Goal: Task Accomplishment & Management: Use online tool/utility

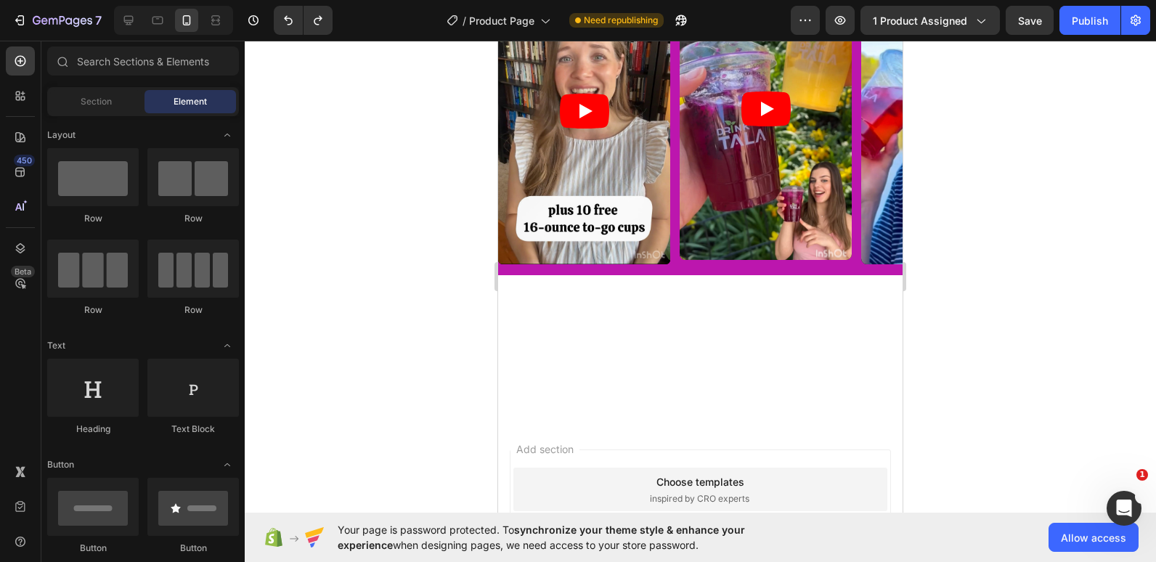
drag, startPoint x: 498, startPoint y: 41, endPoint x: 840, endPoint y: 310, distance: 435.4
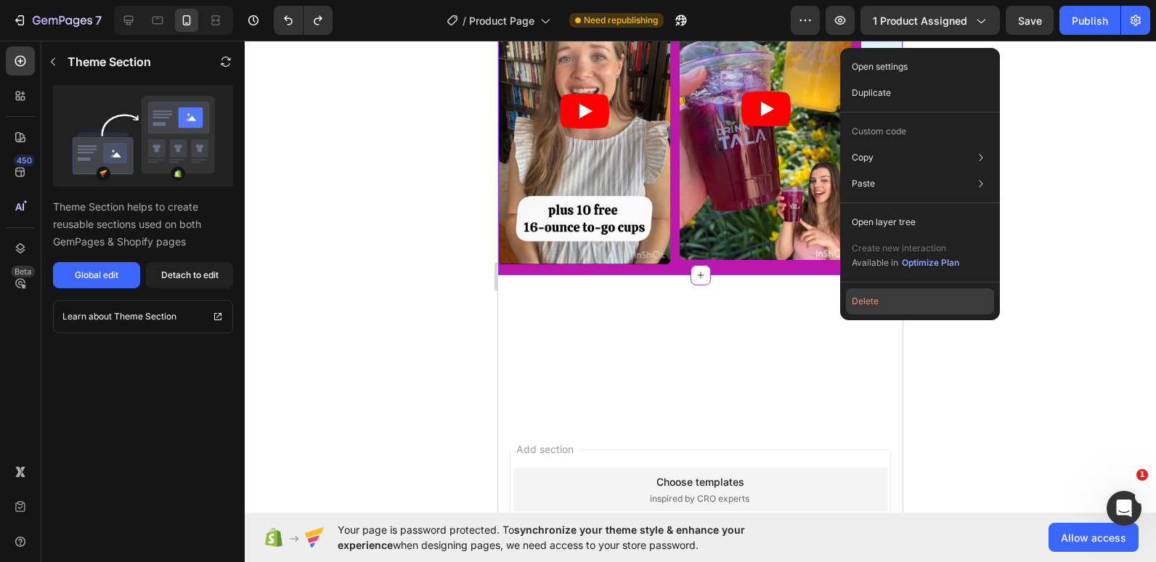
click at [873, 314] on button "Delete" at bounding box center [920, 301] width 148 height 26
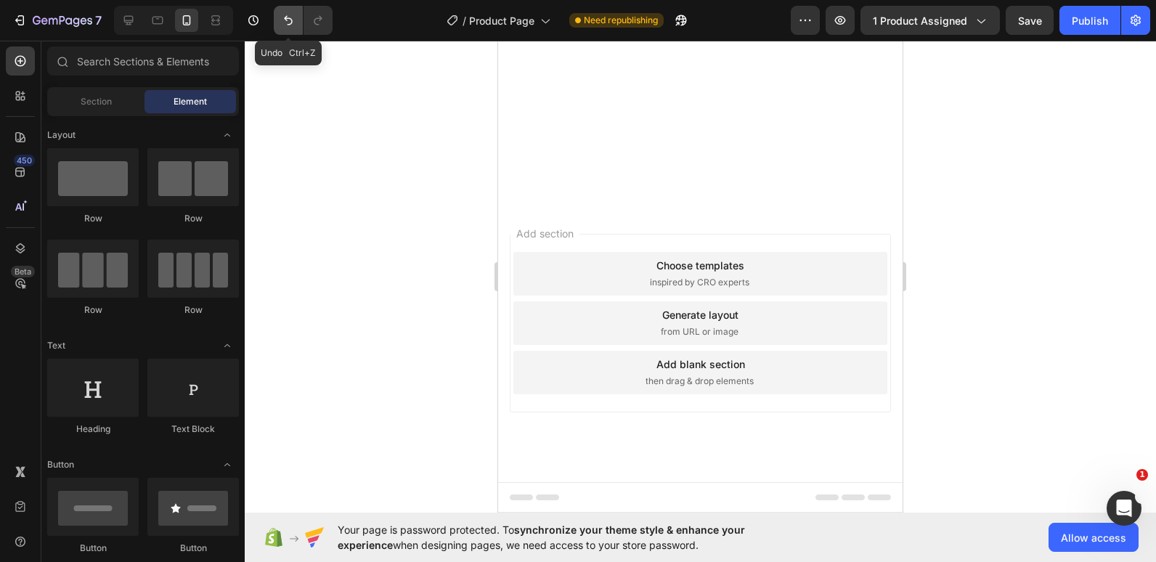
click at [287, 19] on icon "Undo/Redo" at bounding box center [288, 20] width 9 height 9
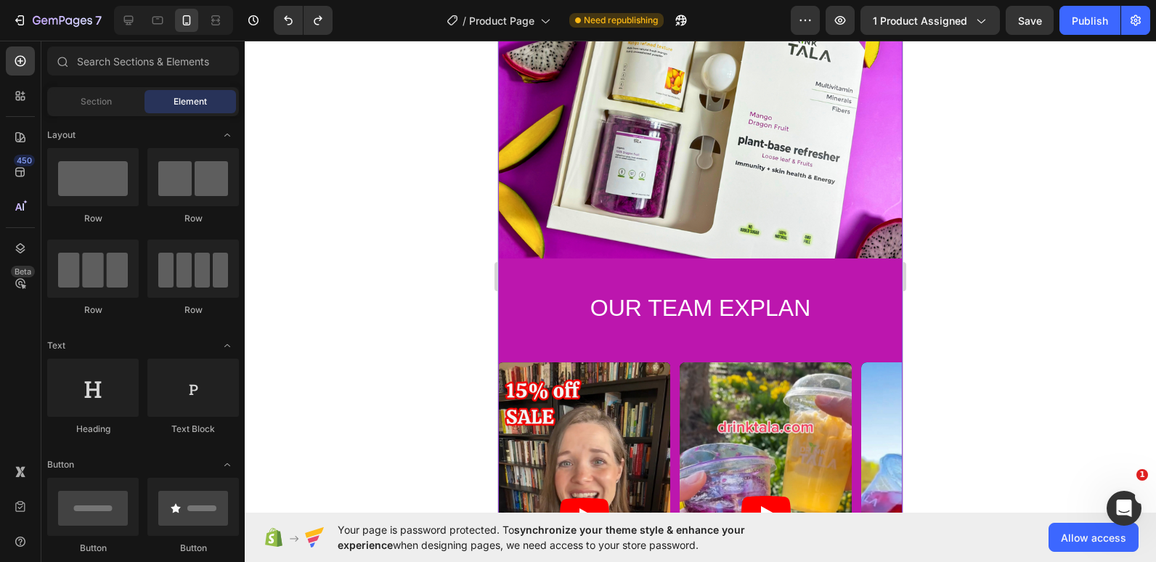
click at [617, 259] on img at bounding box center [700, 56] width 404 height 404
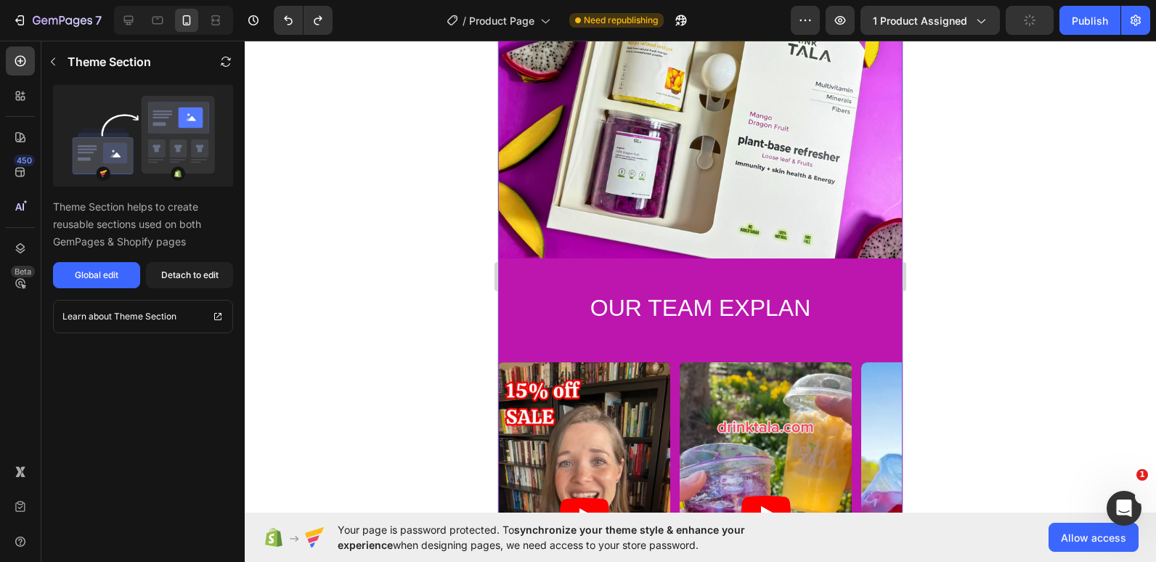
click at [615, 259] on img at bounding box center [700, 56] width 404 height 404
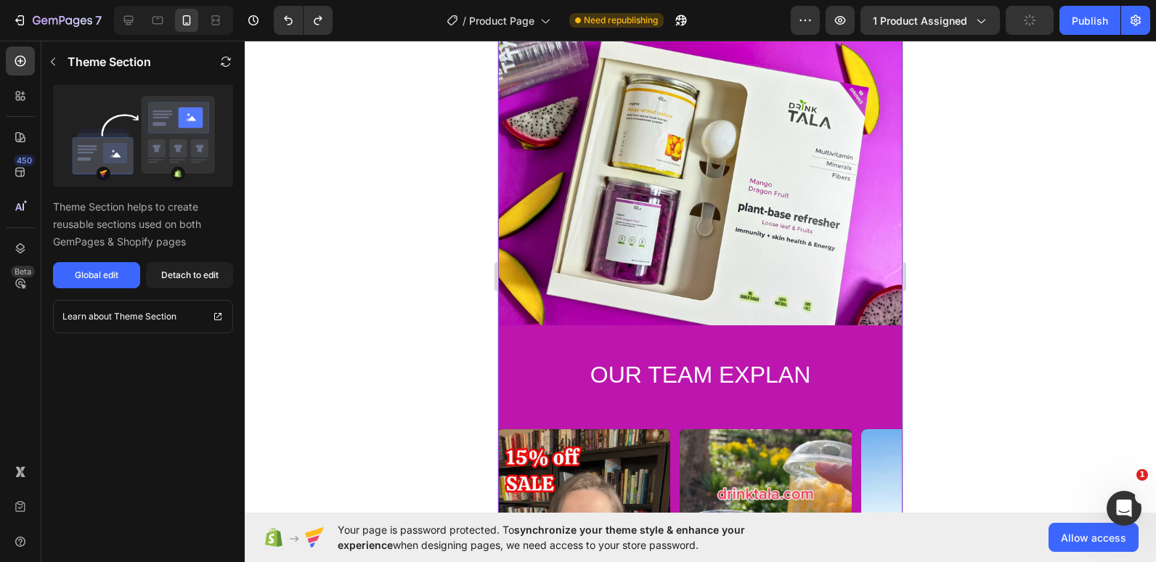
scroll to position [4249, 0]
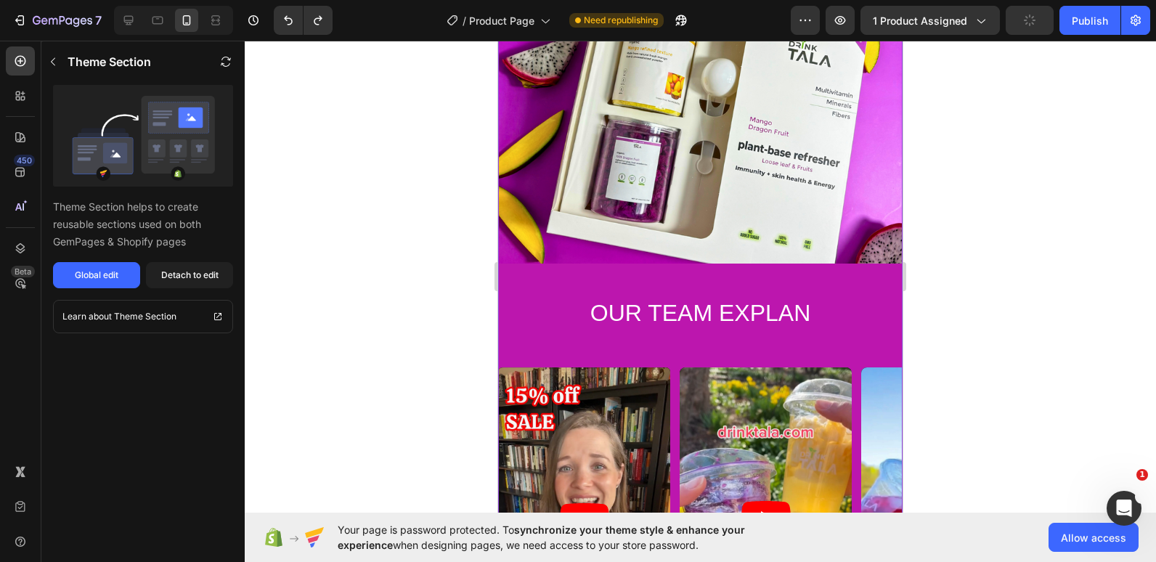
click at [550, 235] on img at bounding box center [700, 61] width 404 height 404
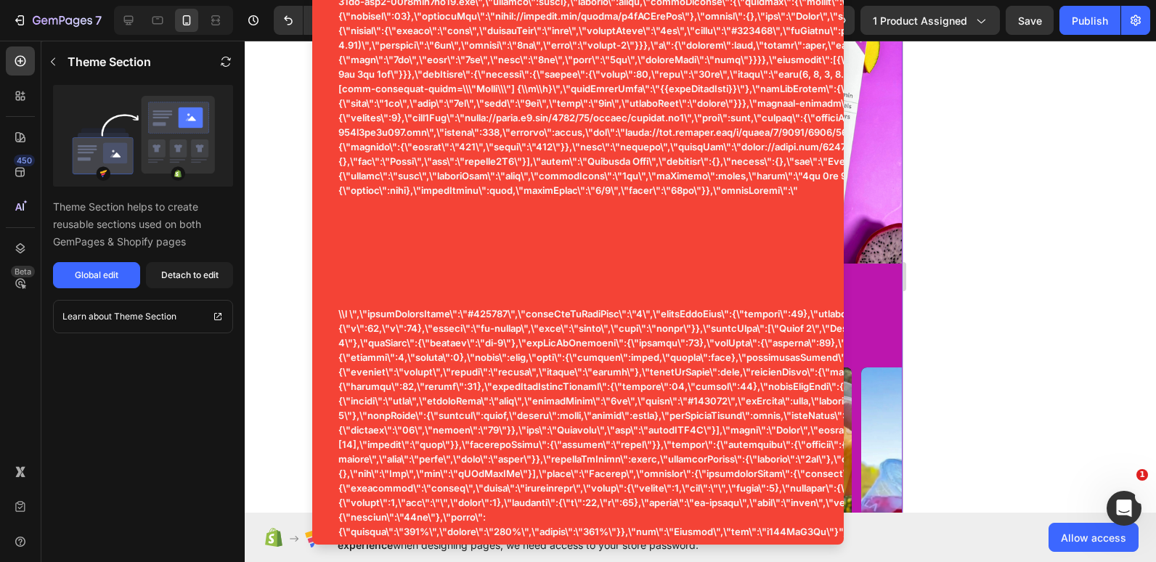
click at [188, 275] on div "Detach to edit" at bounding box center [189, 275] width 57 height 13
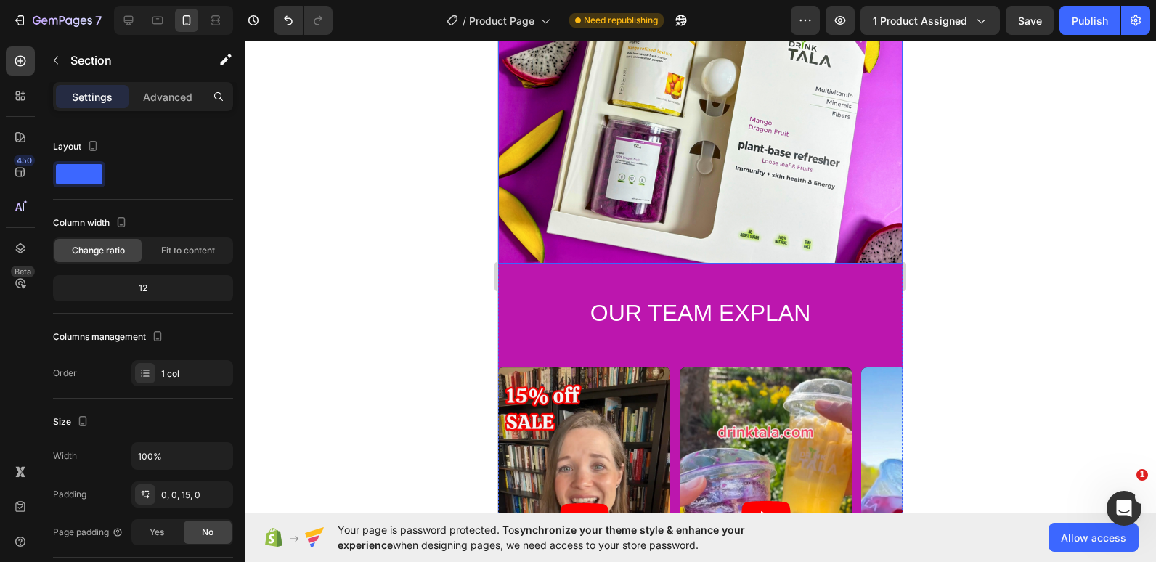
click at [863, 170] on img at bounding box center [700, 61] width 404 height 404
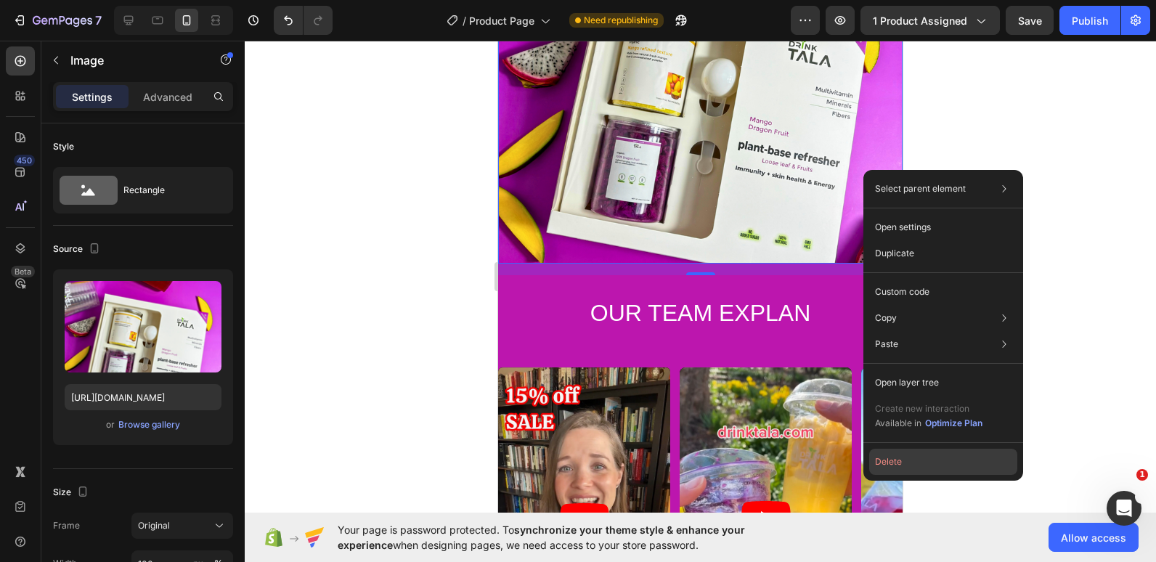
click at [898, 456] on button "Delete" at bounding box center [943, 462] width 148 height 26
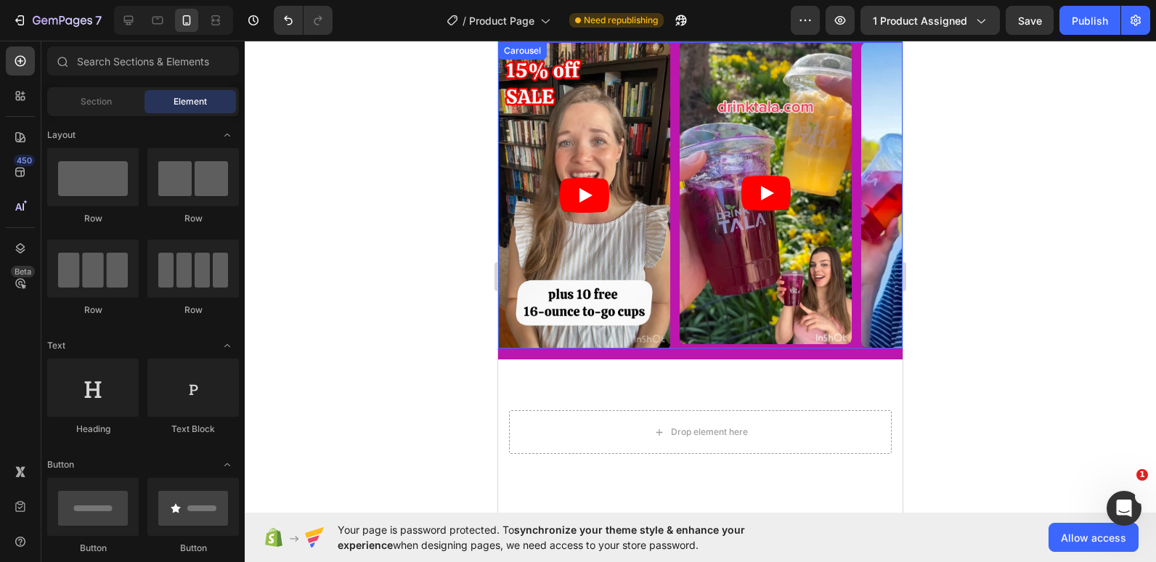
scroll to position [3976, 0]
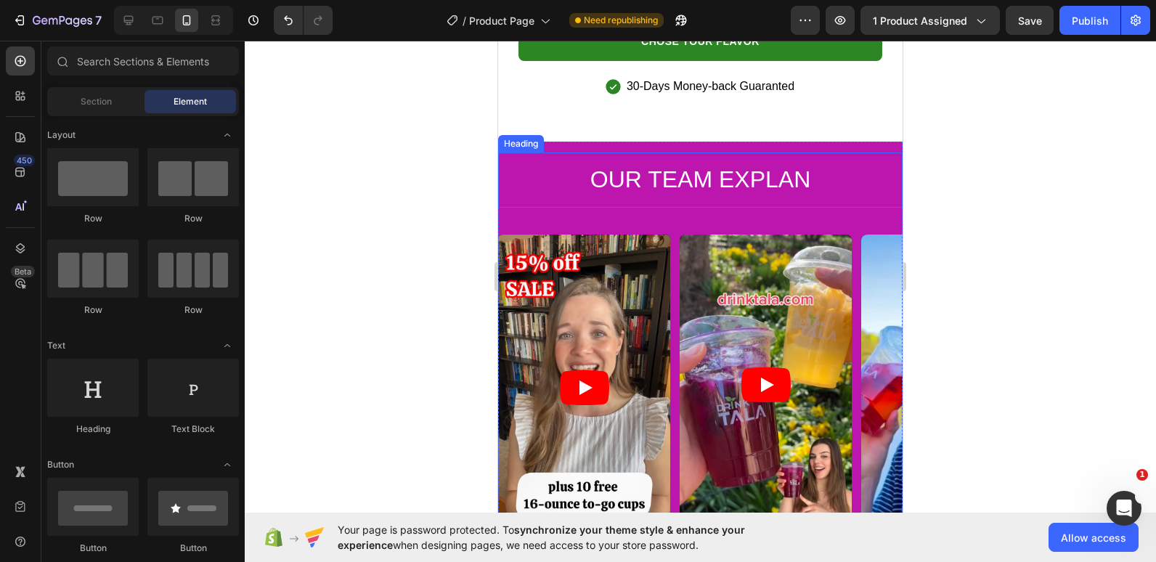
click at [736, 152] on div "OUR TEAM EXPLAN Heading" at bounding box center [700, 179] width 404 height 55
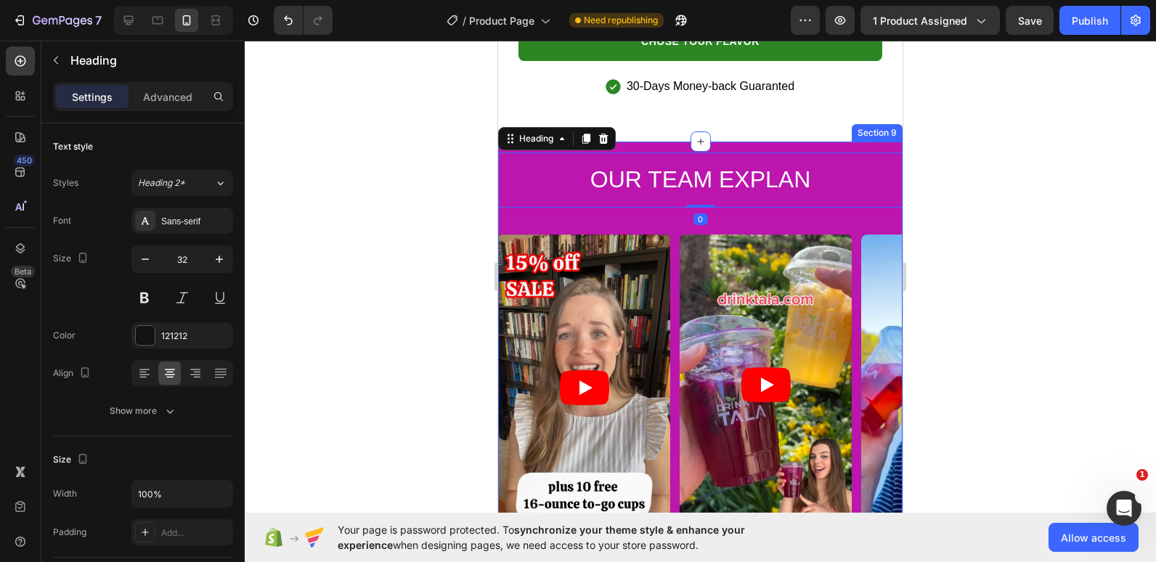
click at [746, 142] on div "OUR TEAM EXPLAN Heading 0 Video Video Video Video Carousel Row" at bounding box center [700, 341] width 404 height 399
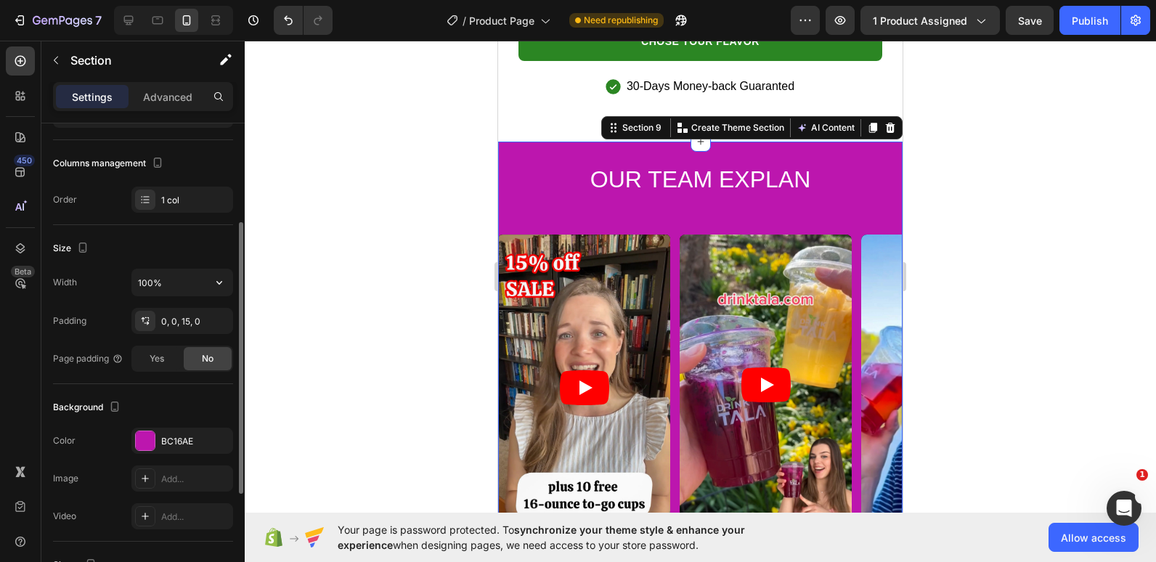
scroll to position [175, 0]
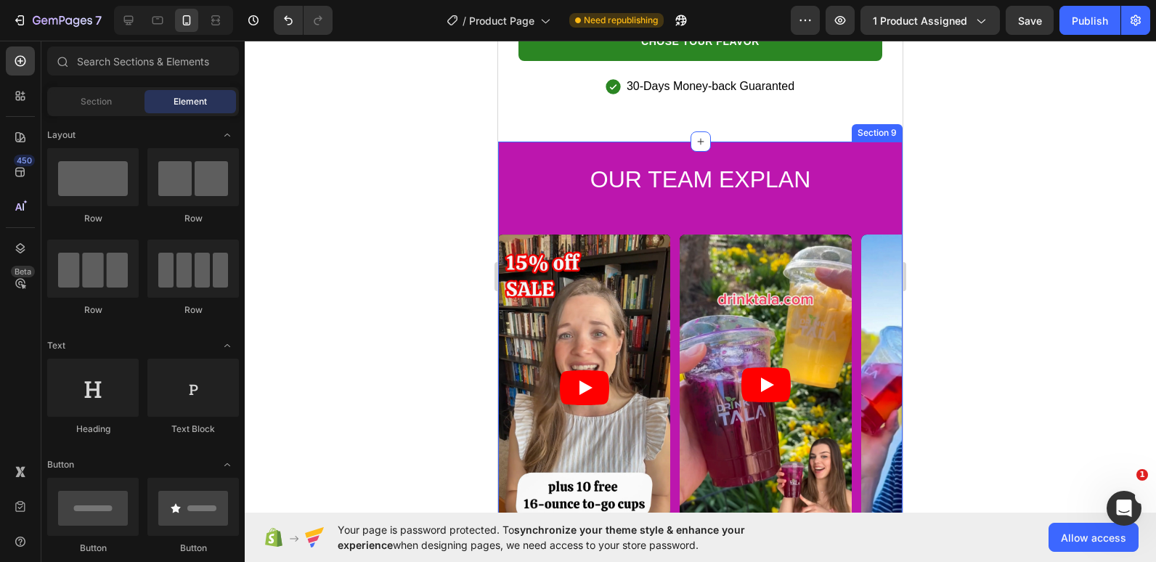
click at [561, 142] on div "OUR TEAM EXPLAN Heading Video Video Video Video Carousel Row" at bounding box center [700, 341] width 404 height 399
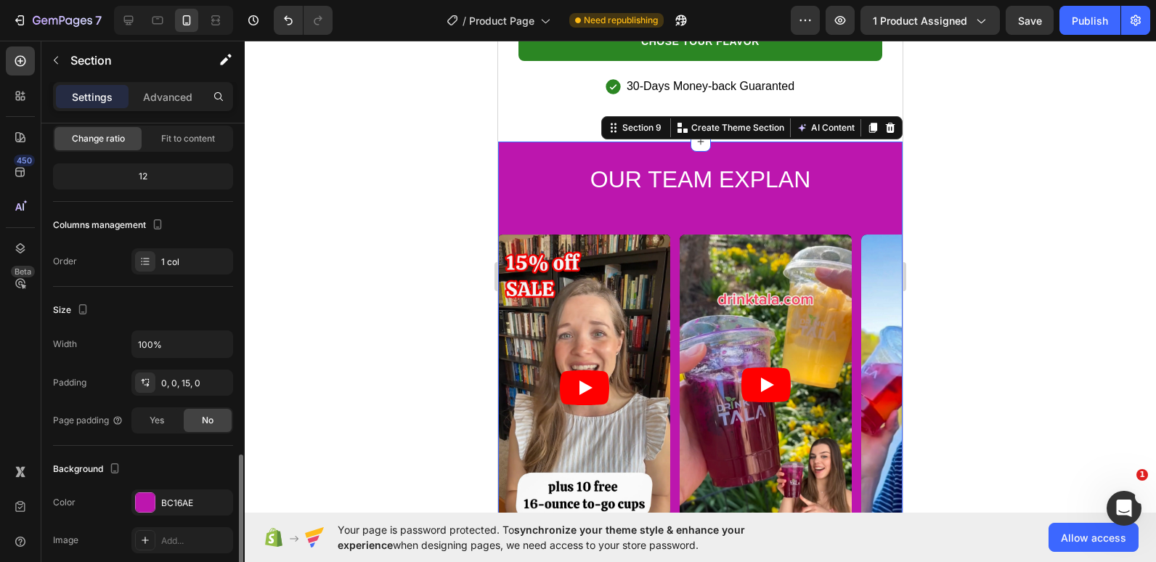
scroll to position [283, 0]
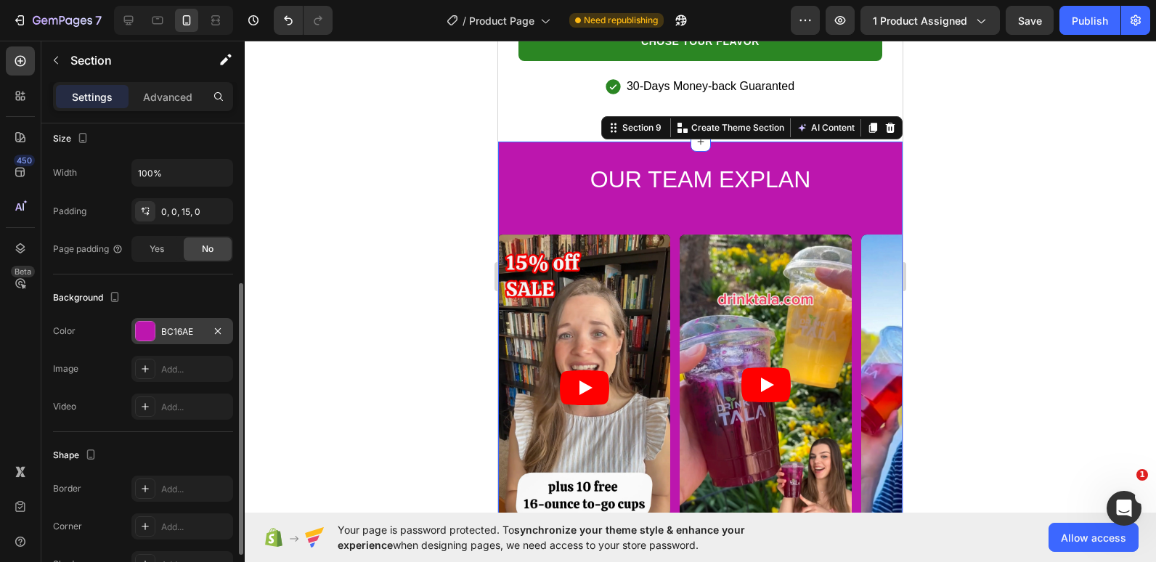
click at [158, 330] on div "BC16AE" at bounding box center [182, 331] width 102 height 26
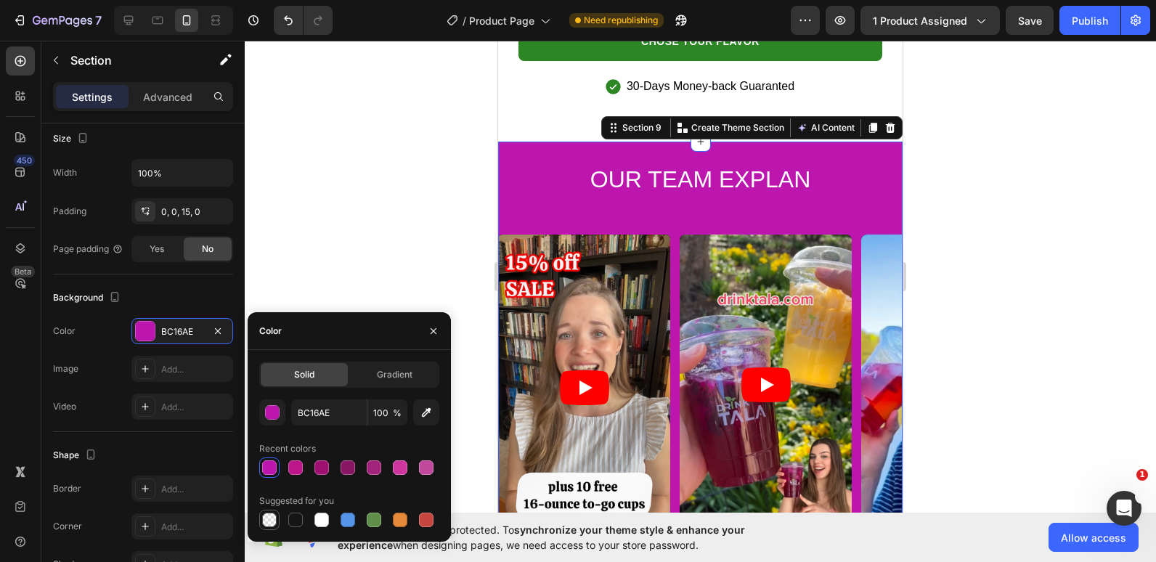
click at [269, 521] on div at bounding box center [269, 520] width 15 height 15
type input "000000"
type input "0"
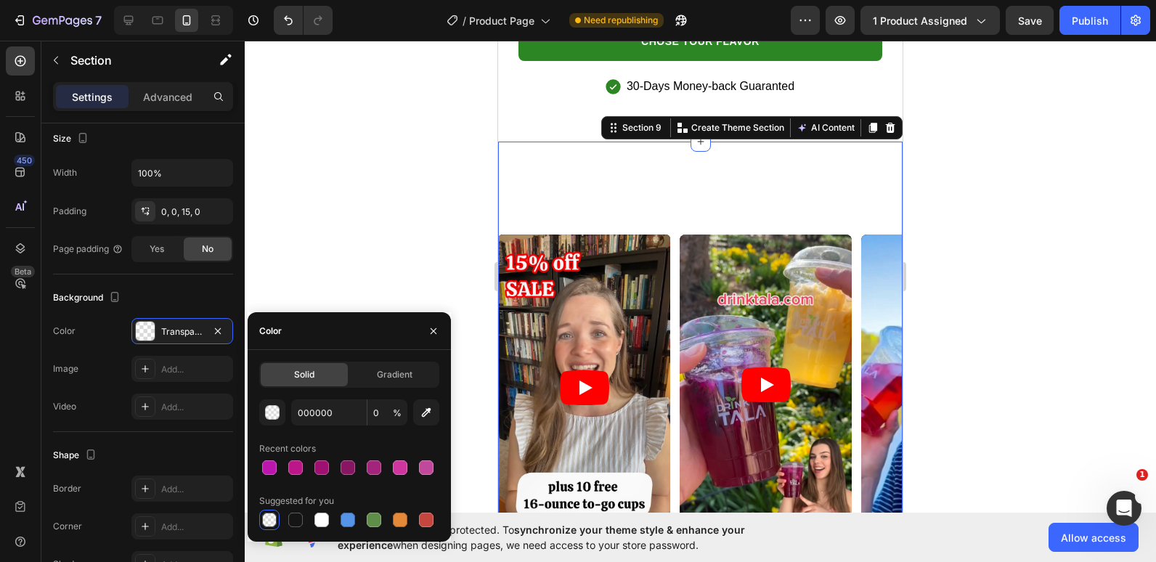
click at [269, 521] on div at bounding box center [269, 520] width 15 height 15
click at [699, 166] on span "OUR TEAM EXPLAN" at bounding box center [700, 179] width 220 height 26
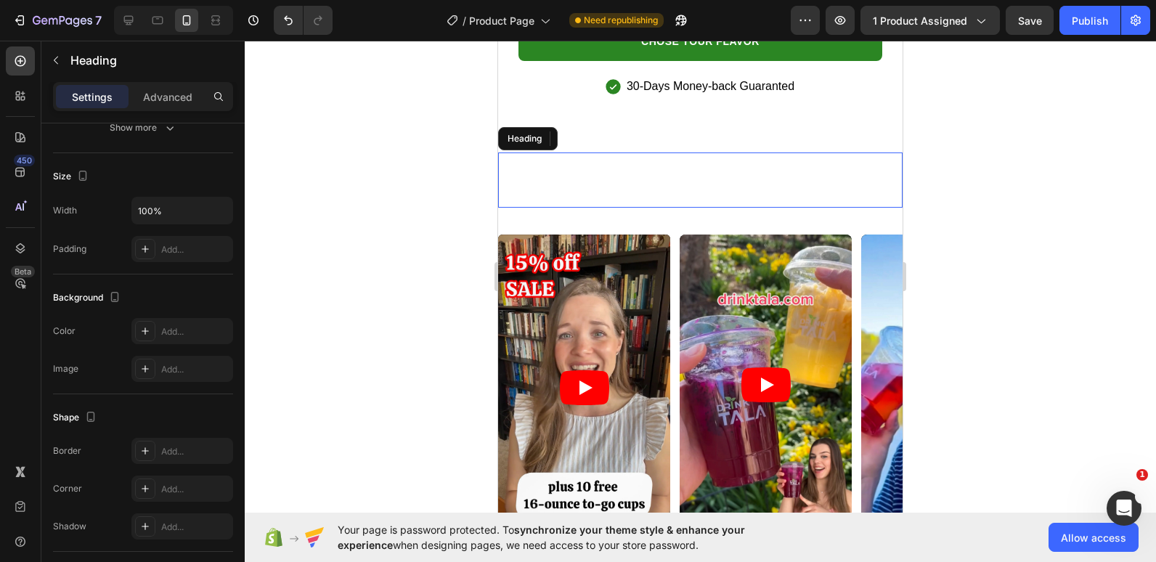
click at [699, 166] on span "OUR TEAM EXPLAN" at bounding box center [700, 179] width 220 height 26
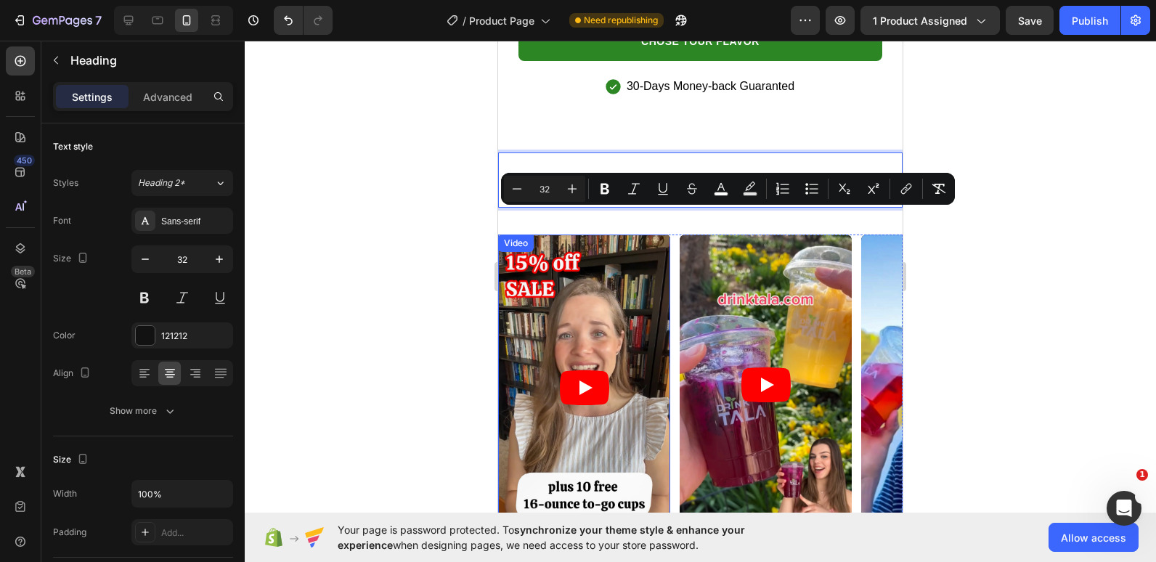
scroll to position [3921, 0]
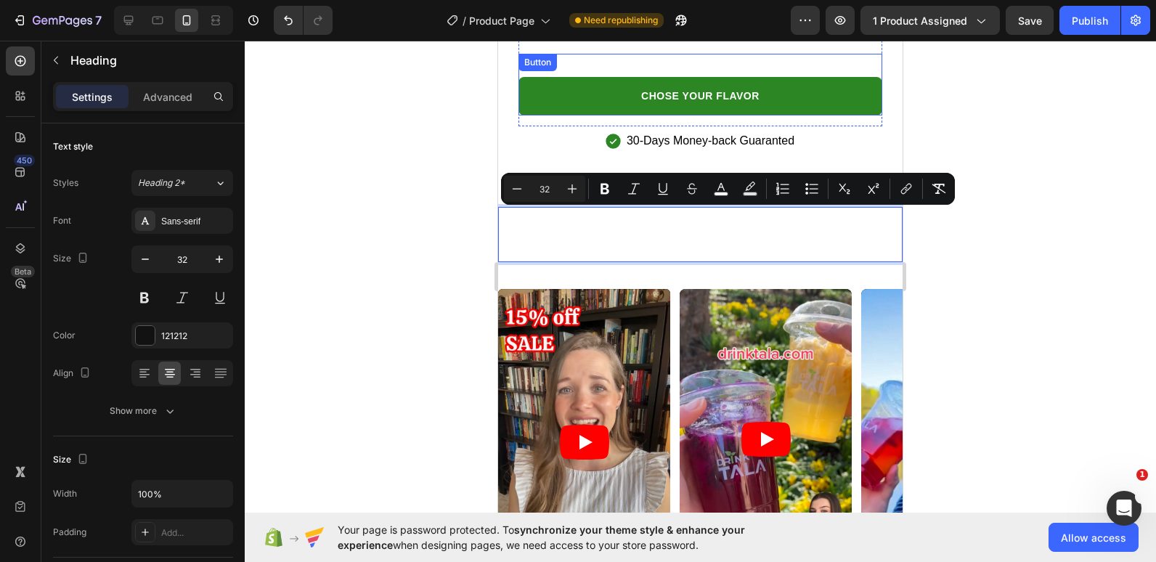
drag, startPoint x: 565, startPoint y: 96, endPoint x: 511, endPoint y: 115, distance: 57.2
click at [565, 96] on link "CHOSE YOUR FLAVOR" at bounding box center [700, 96] width 364 height 38
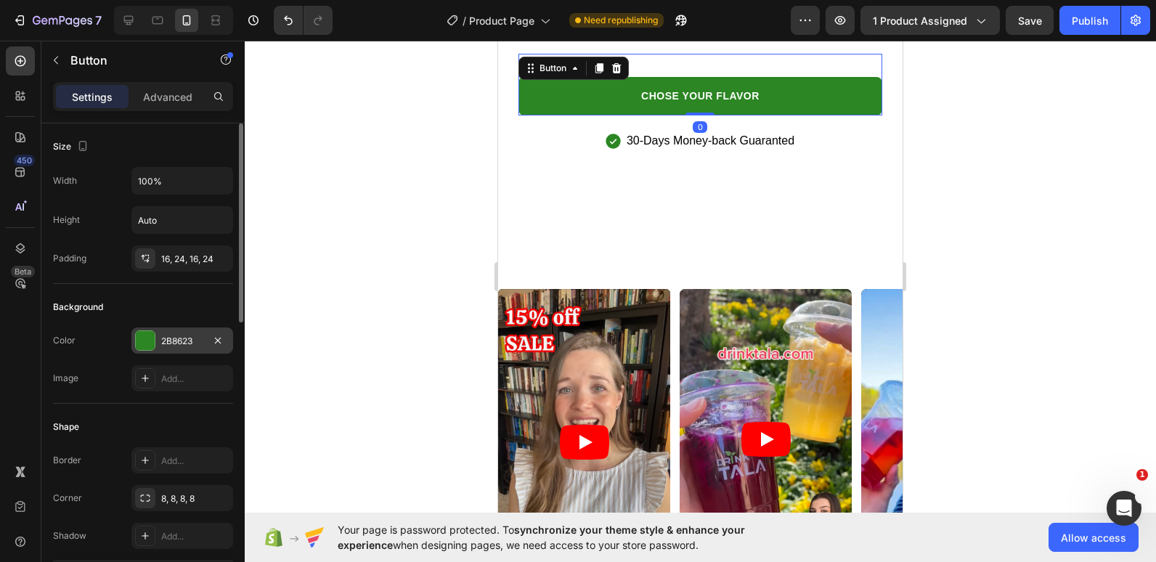
click at [175, 335] on div "2B8623" at bounding box center [182, 341] width 42 height 13
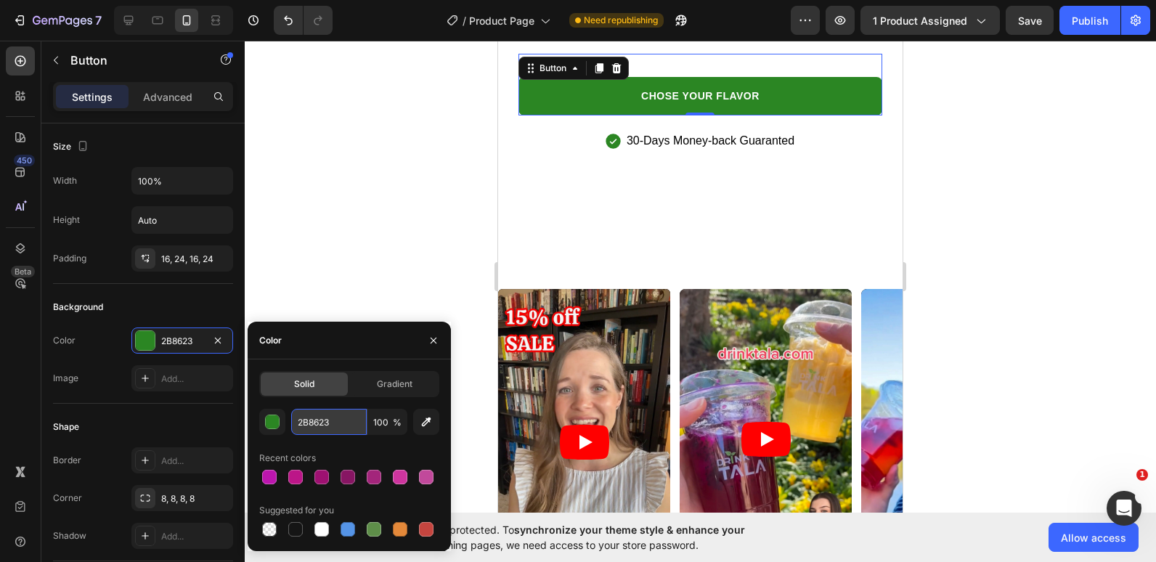
click at [342, 421] on input "2B8623" at bounding box center [329, 422] width 76 height 26
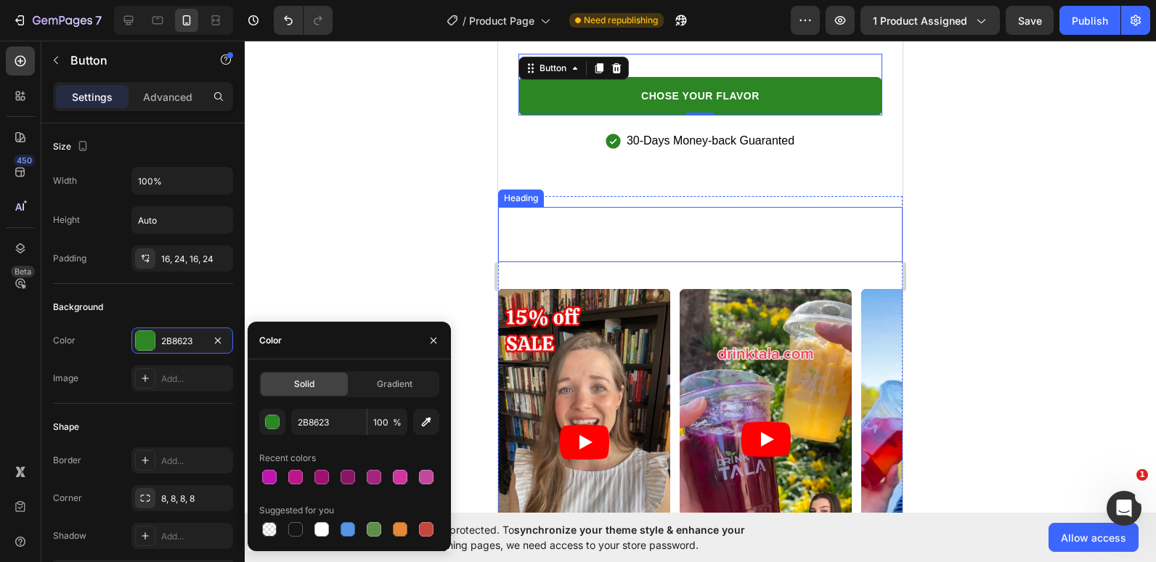
click at [675, 227] on span "OUR TEAM EXPLAN" at bounding box center [700, 234] width 220 height 26
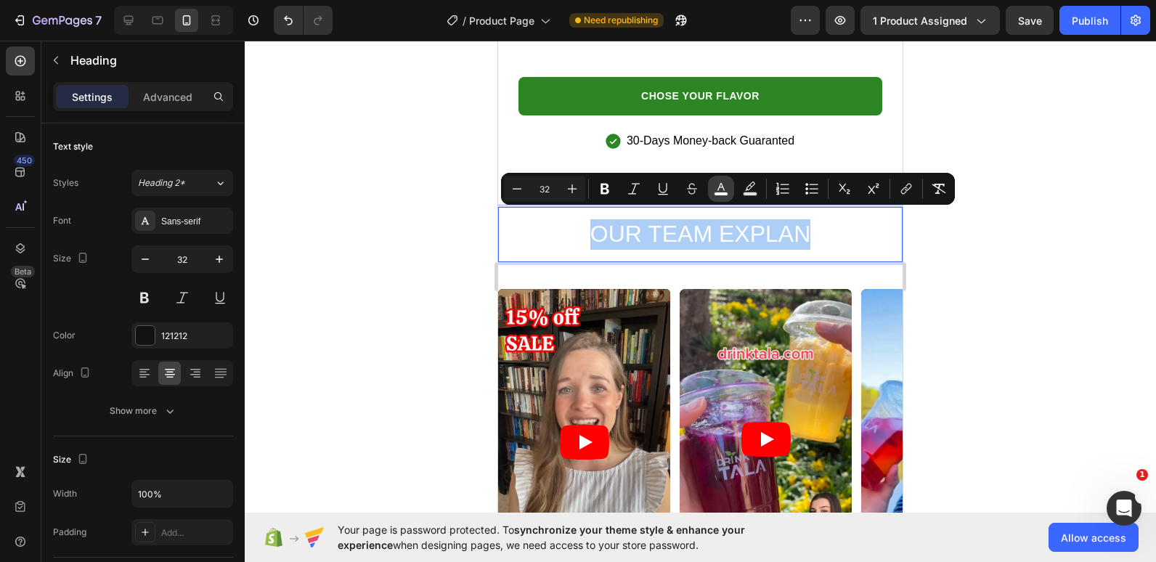
click at [723, 186] on icon "Editor contextual toolbar" at bounding box center [721, 189] width 15 height 15
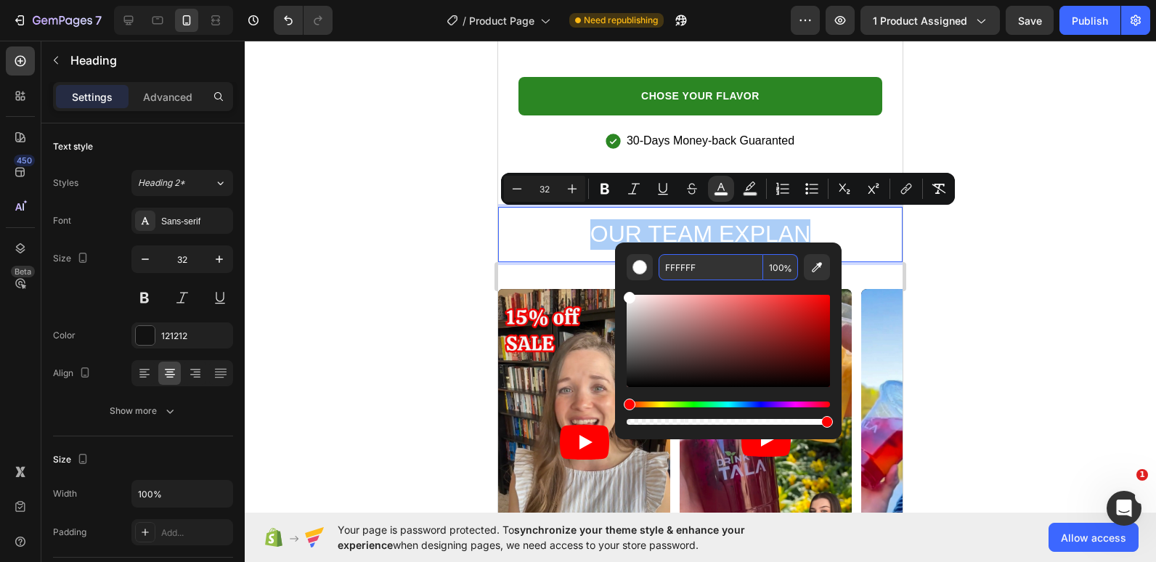
click at [707, 266] on input "FFFFFF" at bounding box center [711, 267] width 105 height 26
paste input "2B8623"
type input "2B8623"
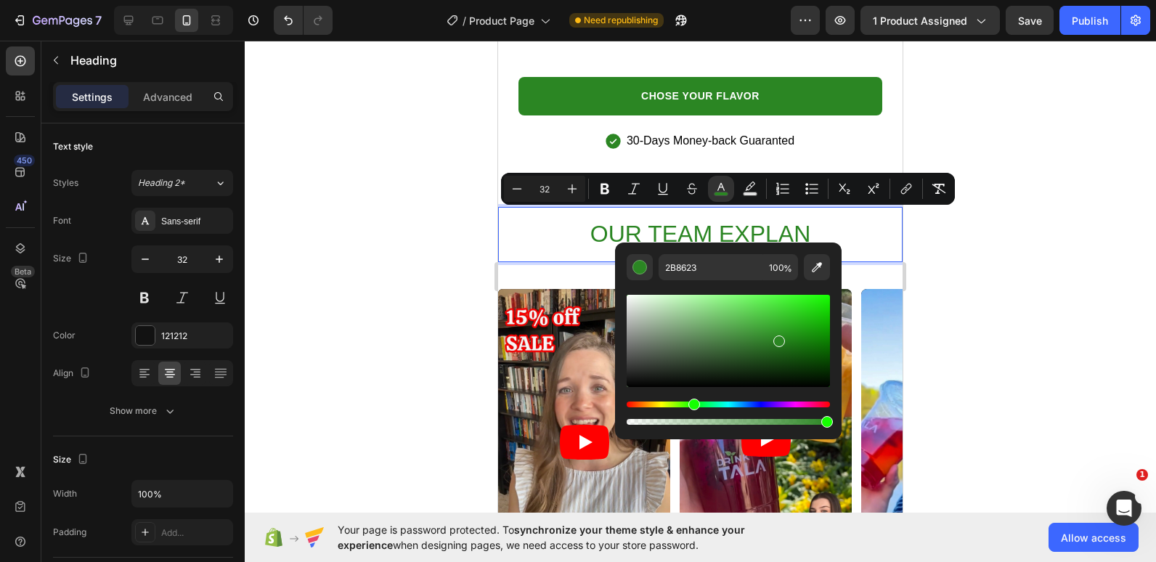
click at [755, 226] on span "OUR TEAM EXPLAN" at bounding box center [700, 234] width 220 height 26
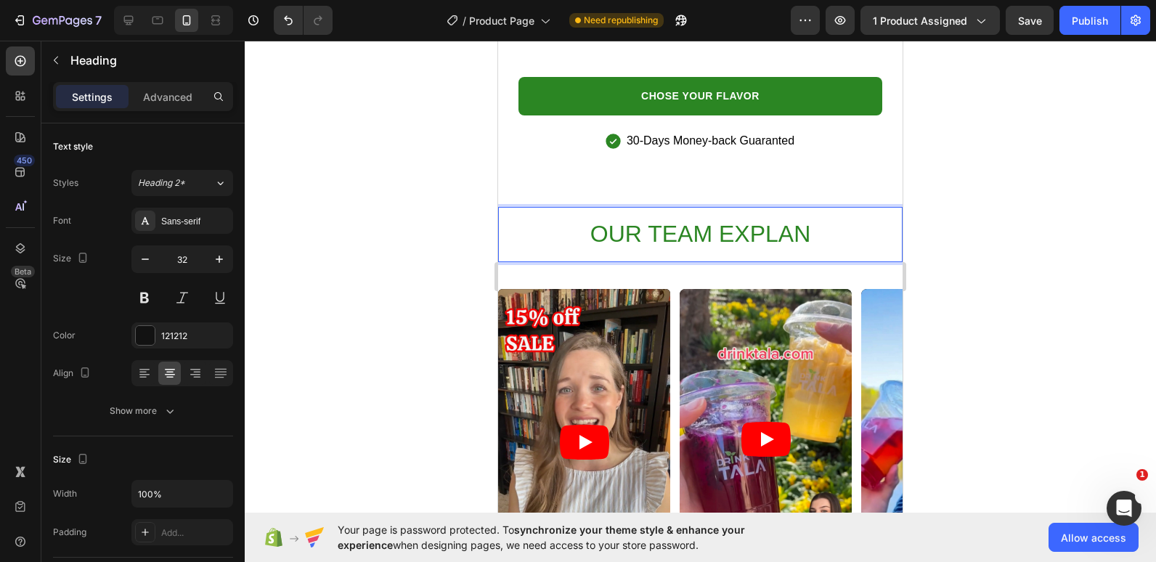
scroll to position [3900, 0]
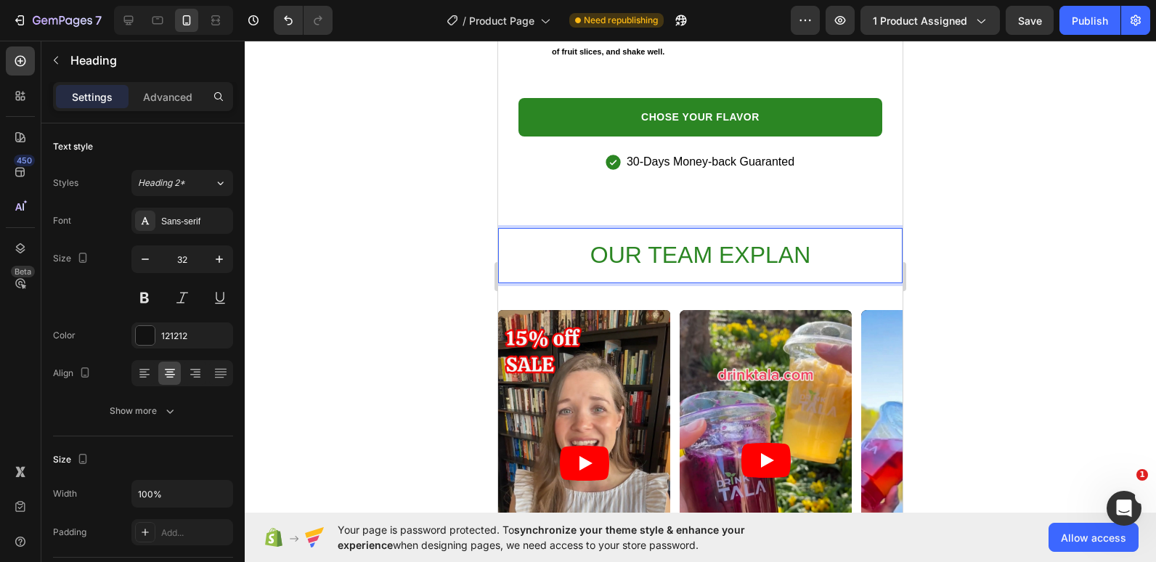
click at [704, 242] on span "OUR TEAM EXPLAN" at bounding box center [700, 255] width 220 height 26
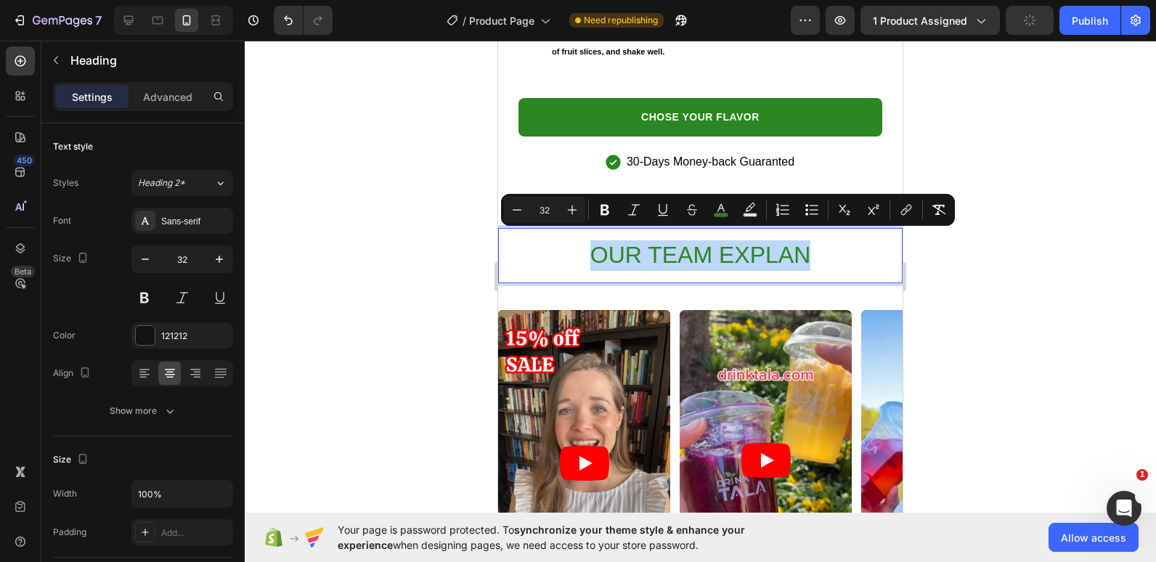
click at [551, 250] on p "OUR TEAM EXPLAN" at bounding box center [701, 255] width 402 height 30
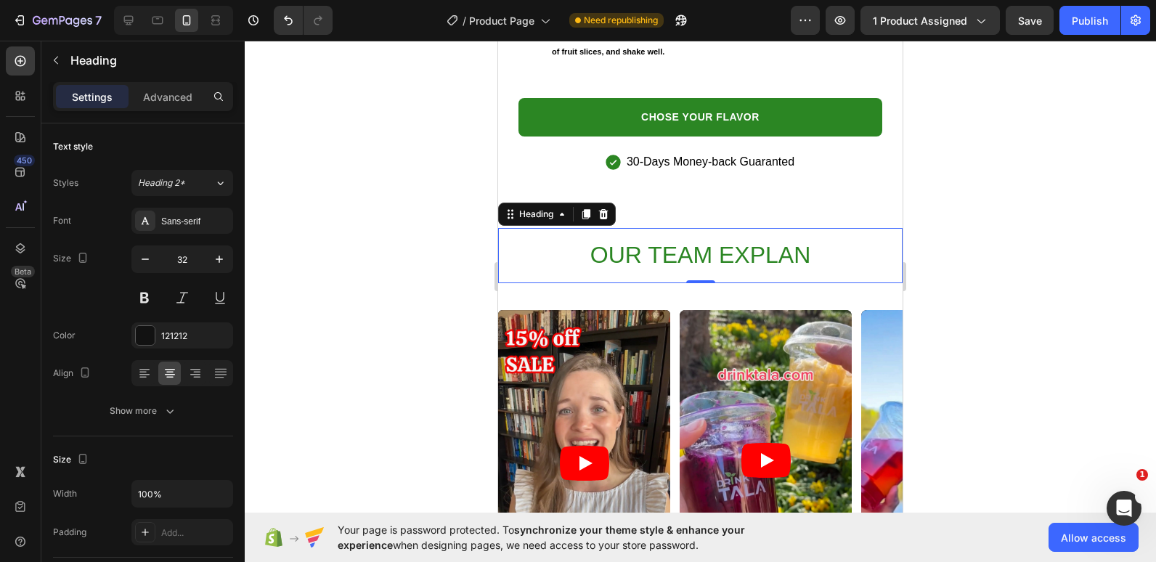
drag, startPoint x: 551, startPoint y: 250, endPoint x: 508, endPoint y: 266, distance: 46.4
click at [508, 266] on div "OUR TEAM EXPLAN Heading 0" at bounding box center [700, 255] width 404 height 55
click at [423, 254] on div at bounding box center [700, 301] width 911 height 521
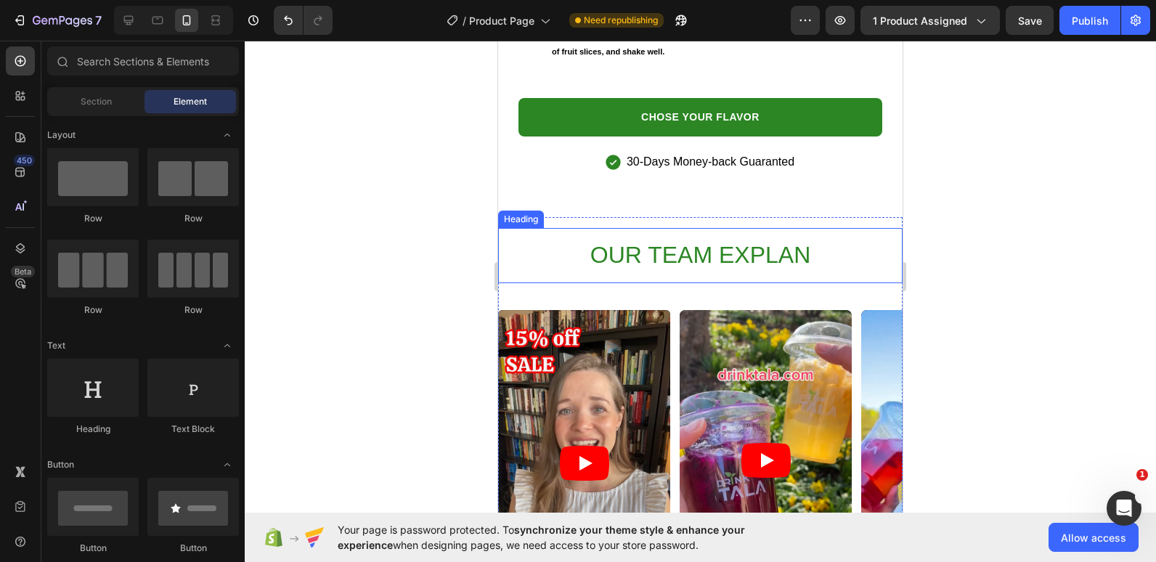
click at [553, 240] on p "⁠⁠⁠⁠⁠⁠⁠ OUR TEAM EXPLAN" at bounding box center [701, 255] width 402 height 30
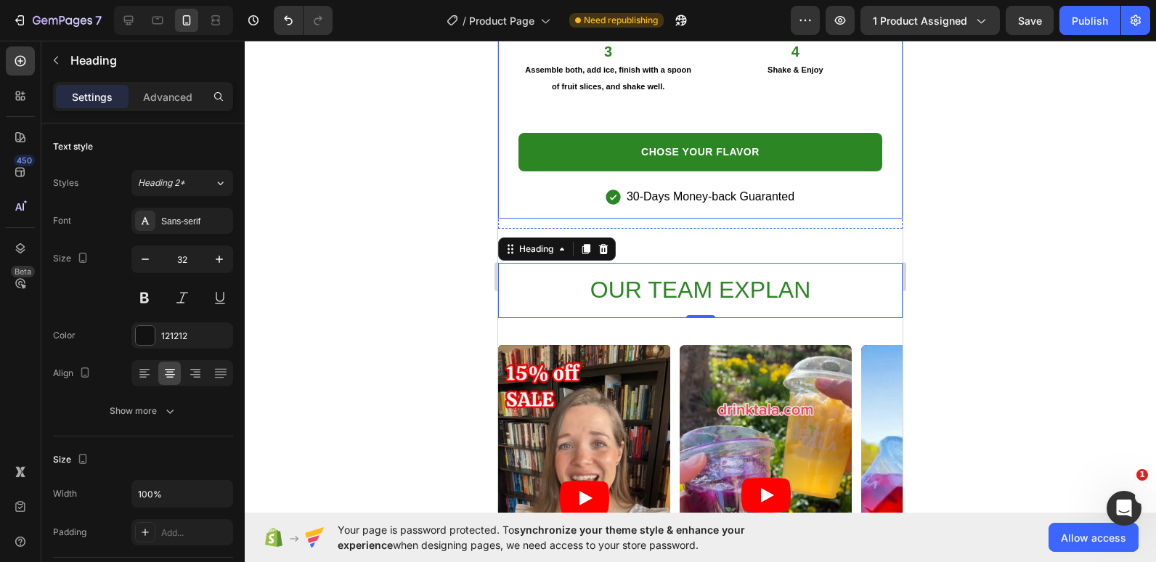
scroll to position [3647, 0]
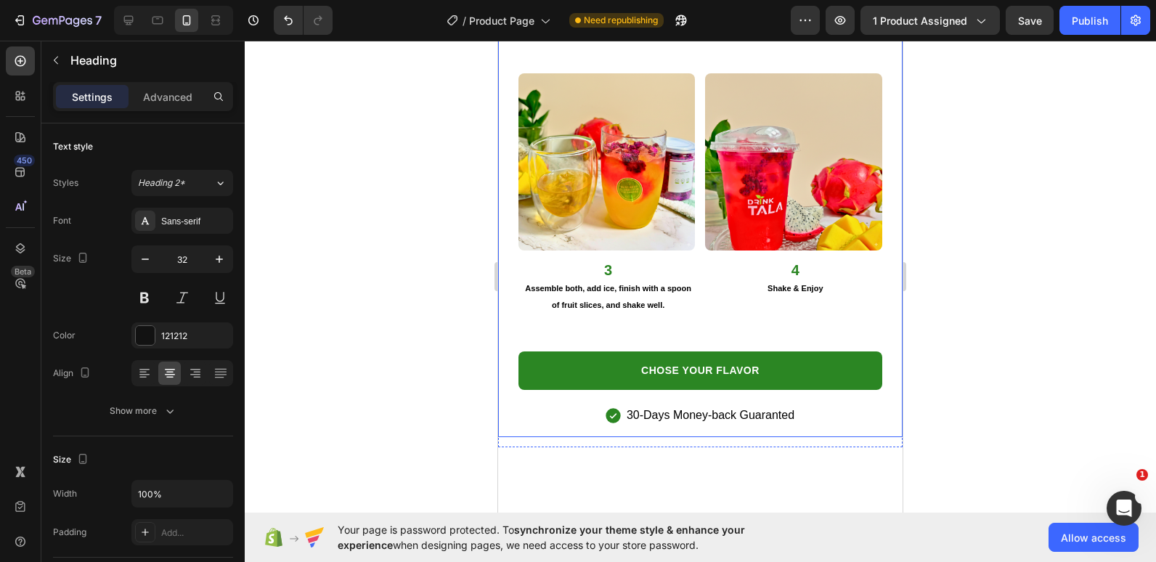
click at [446, 224] on div at bounding box center [700, 301] width 911 height 521
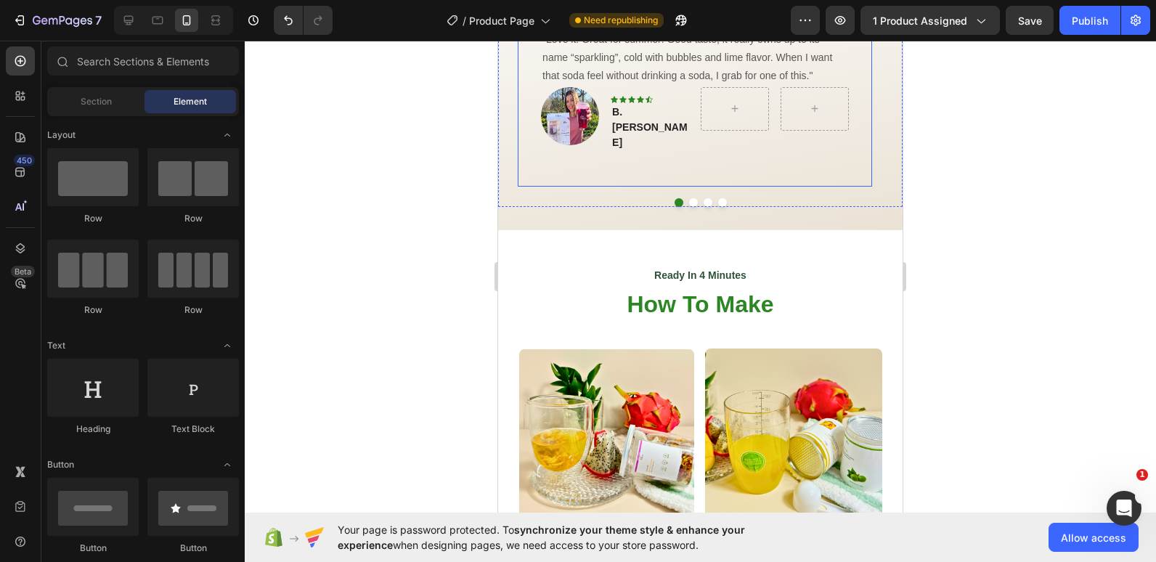
scroll to position [3005, 0]
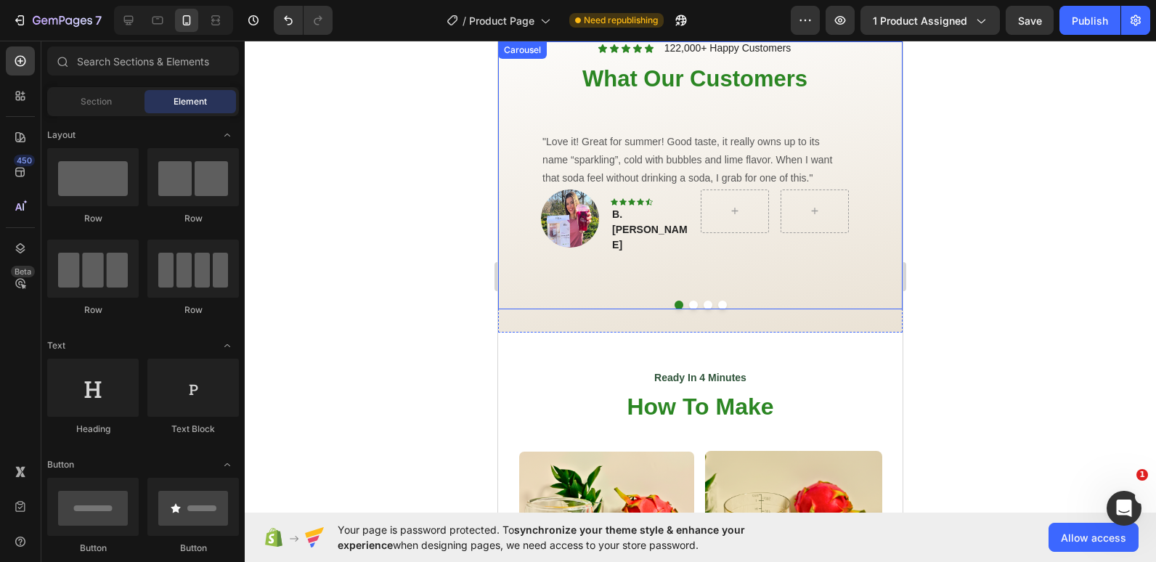
click at [508, 159] on div "Icon Icon Icon Icon Icon Icon List 122,000+ Happy Customers Text Block Row What…" at bounding box center [695, 165] width 394 height 248
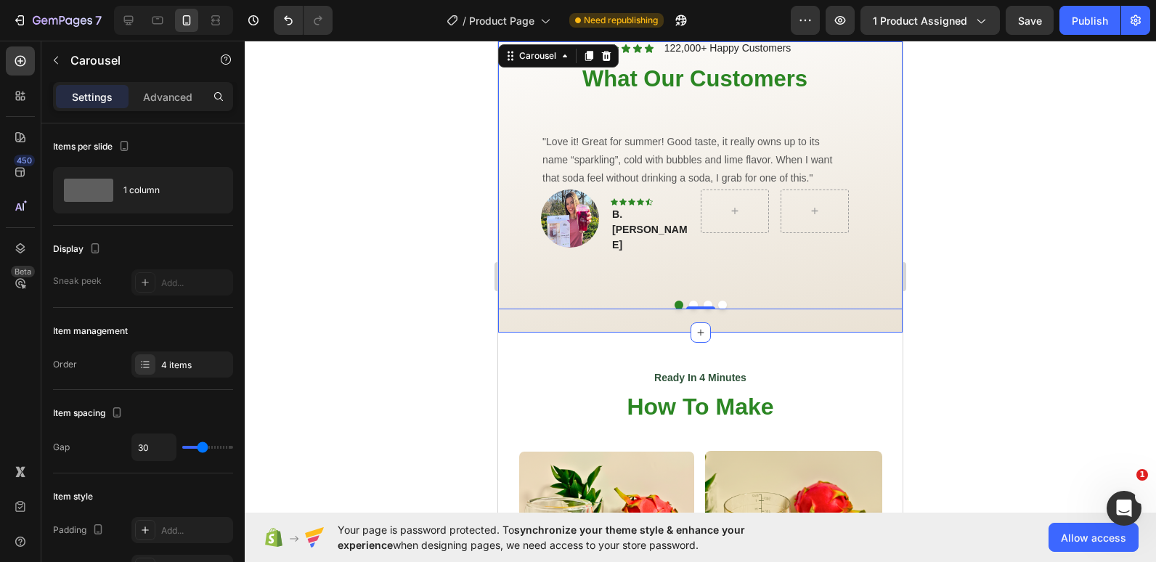
click at [534, 309] on div "Icon Icon Icon Icon Icon Icon List 122,000+ Happy Customers Text Block Row What…" at bounding box center [700, 160] width 404 height 343
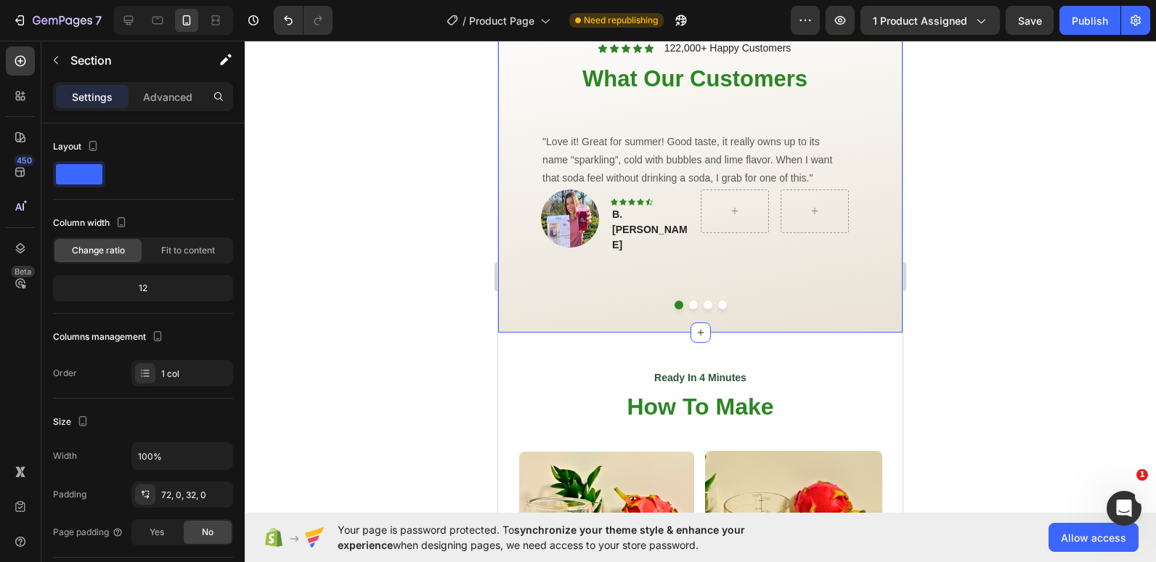
scroll to position [2902, 0]
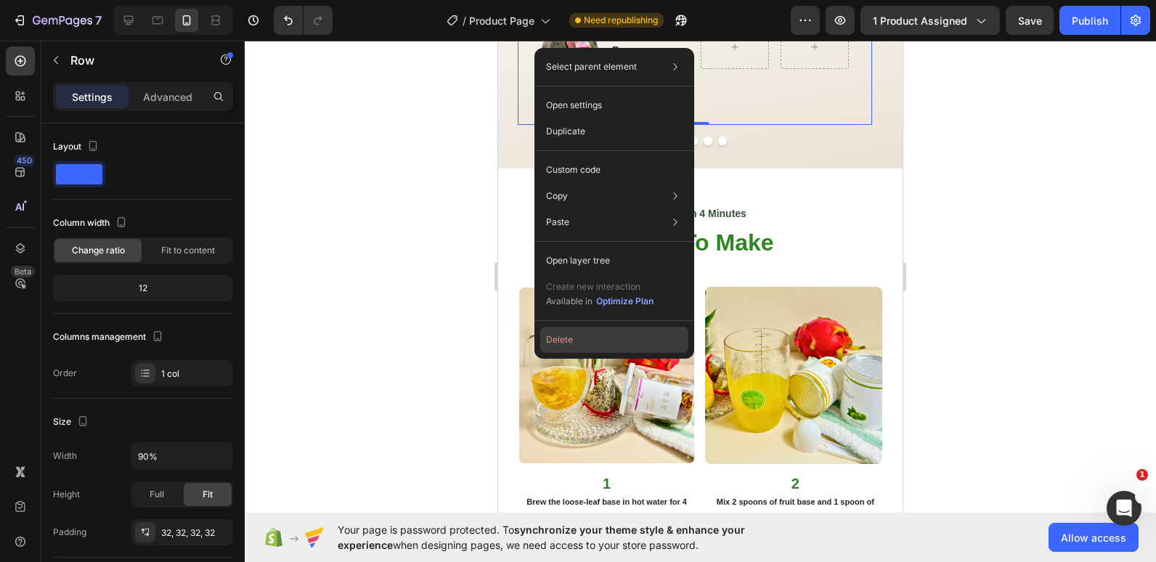
click at [556, 339] on button "Delete" at bounding box center [614, 340] width 148 height 26
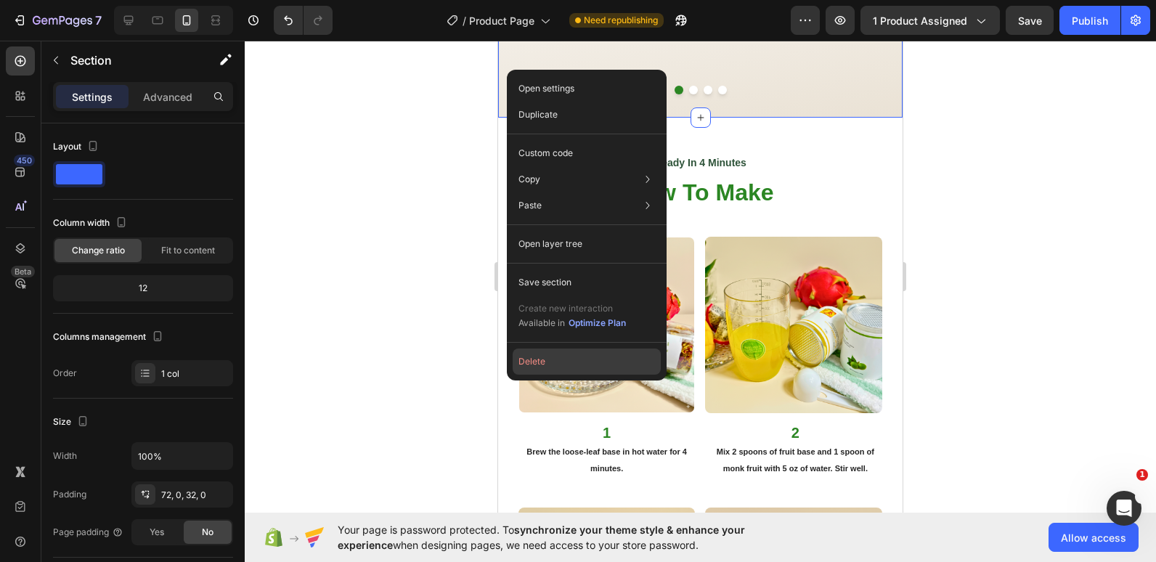
click at [534, 361] on button "Delete" at bounding box center [587, 362] width 148 height 26
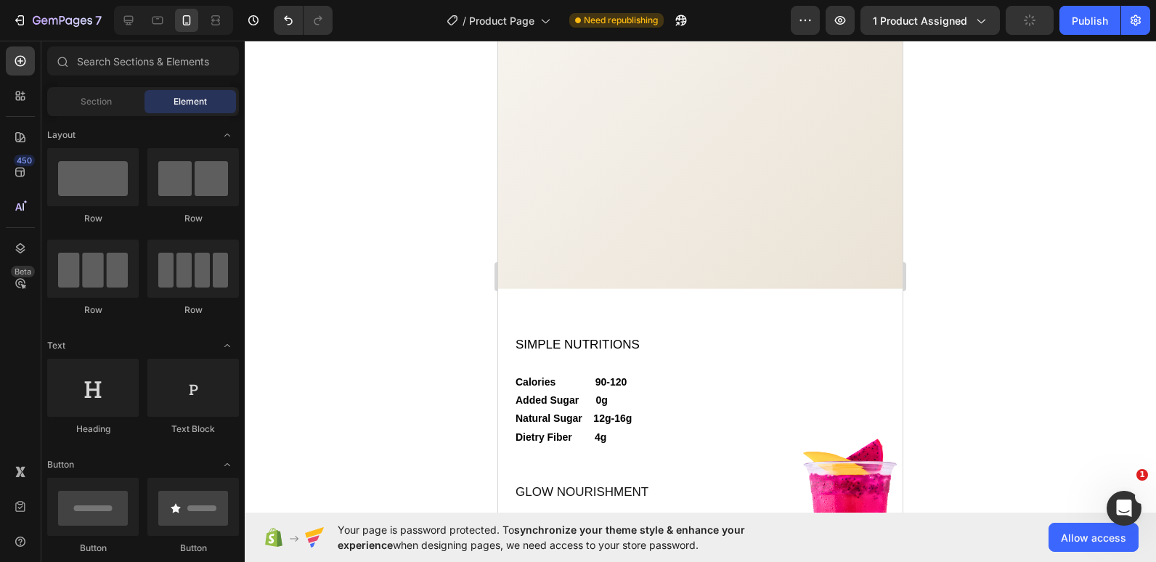
scroll to position [1814, 0]
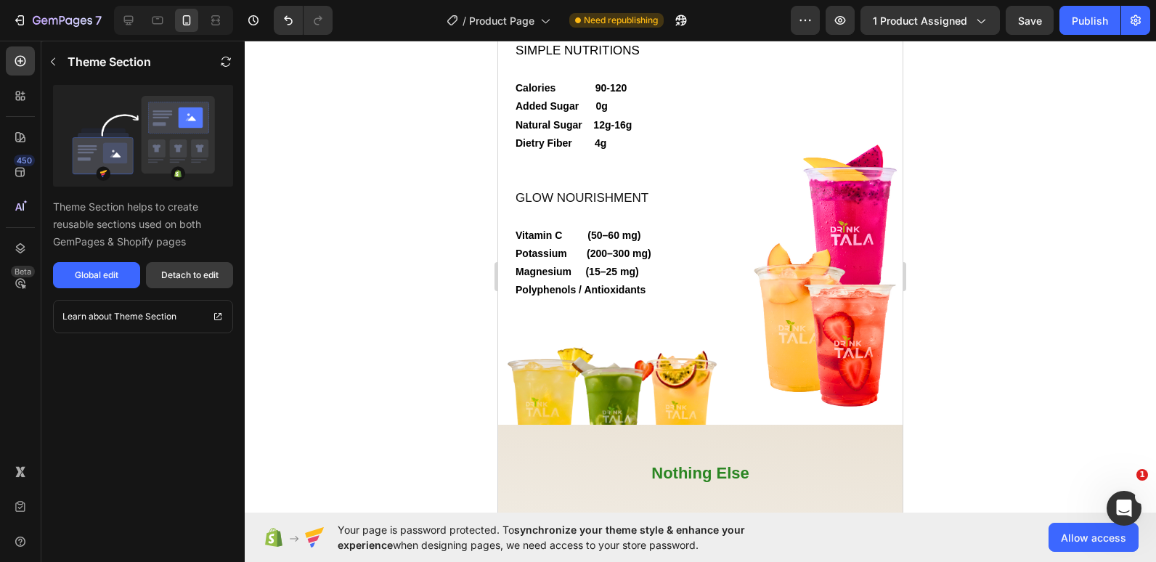
click at [195, 269] on div "Detach to edit" at bounding box center [189, 275] width 57 height 13
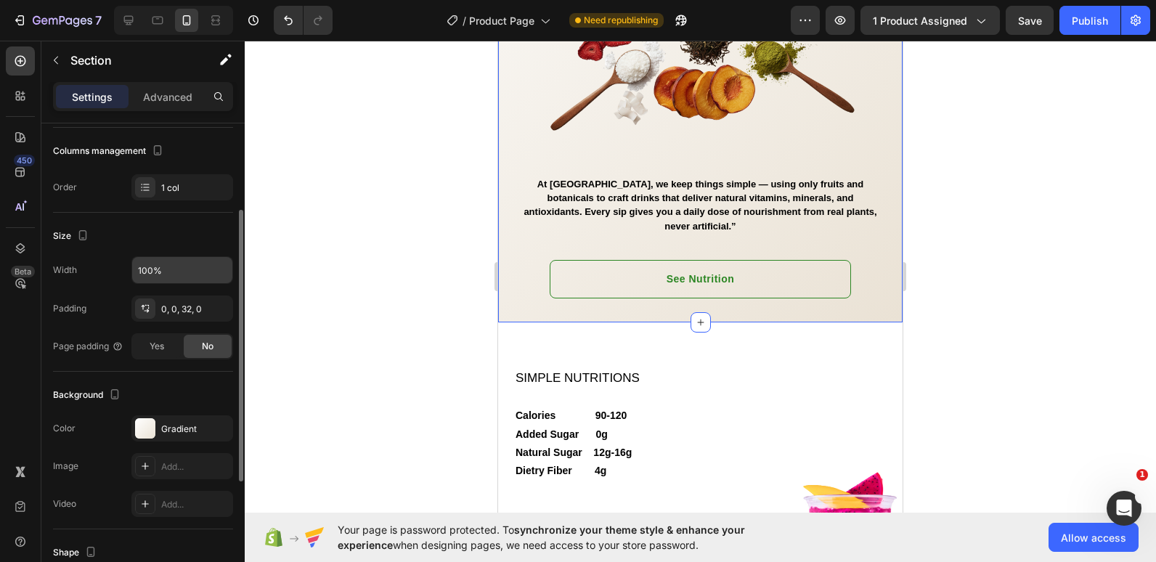
scroll to position [189, 0]
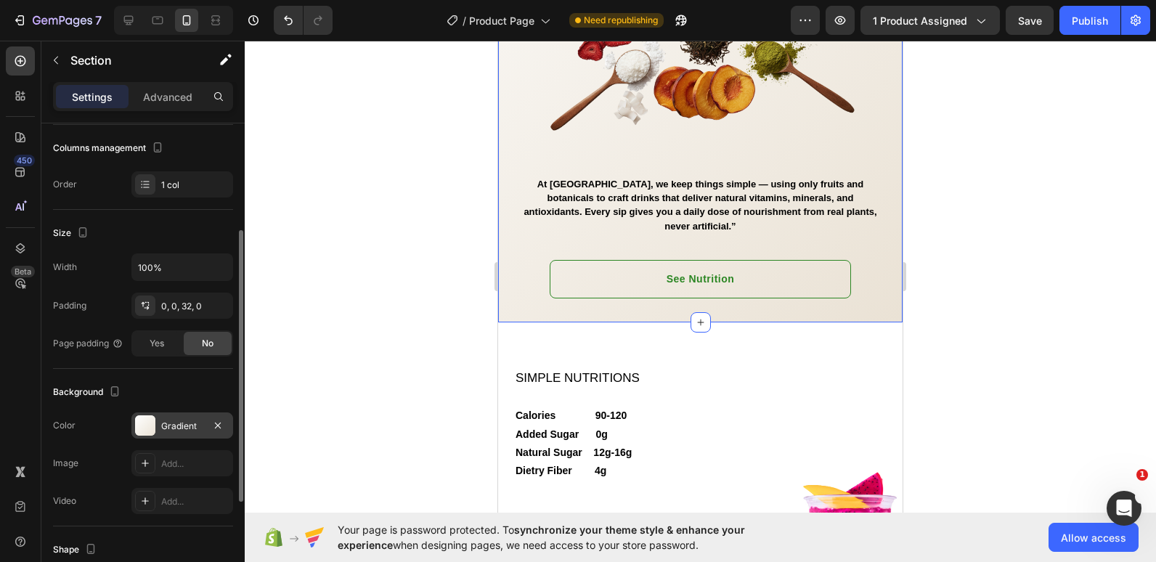
click at [154, 427] on div at bounding box center [145, 425] width 20 height 20
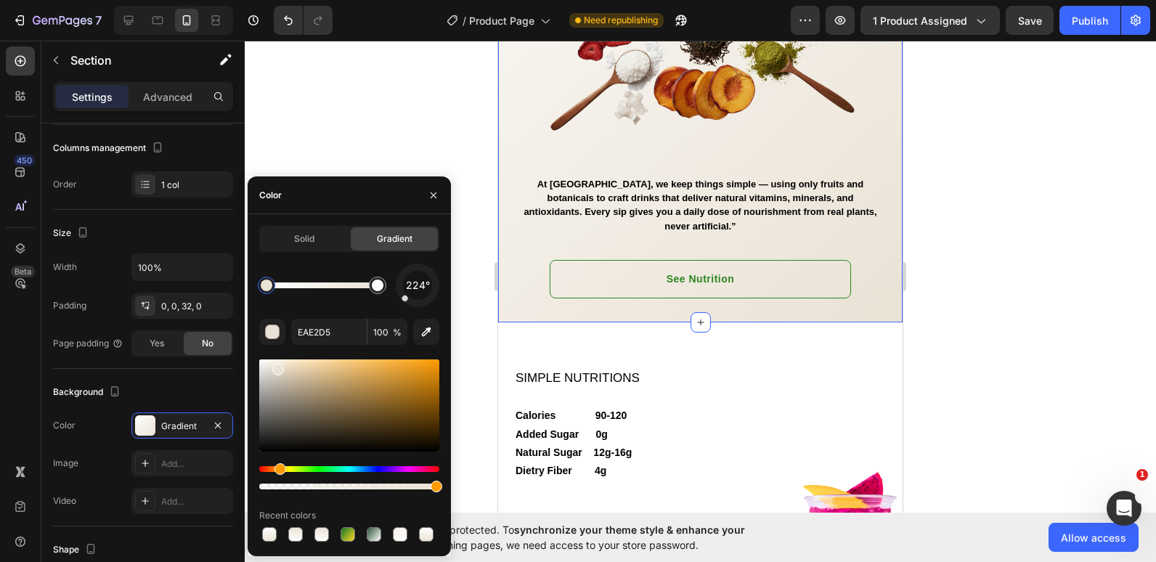
drag, startPoint x: 407, startPoint y: 274, endPoint x: 397, endPoint y: 310, distance: 37.5
click at [397, 310] on div "224° EAE2D5 100 % Recent colors" at bounding box center [349, 404] width 180 height 281
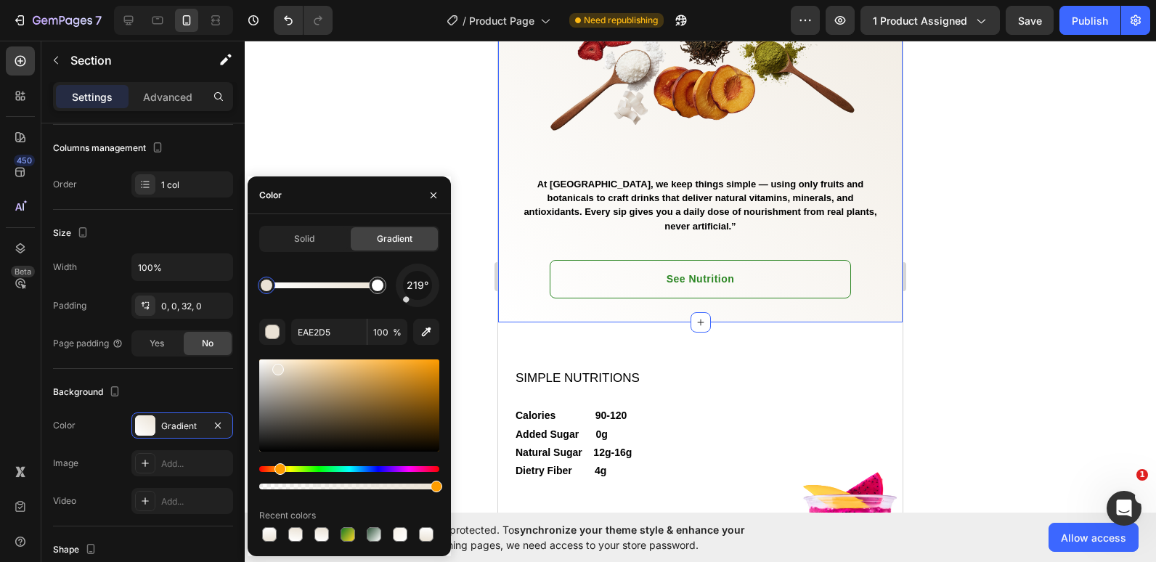
click at [418, 305] on div at bounding box center [417, 285] width 61 height 61
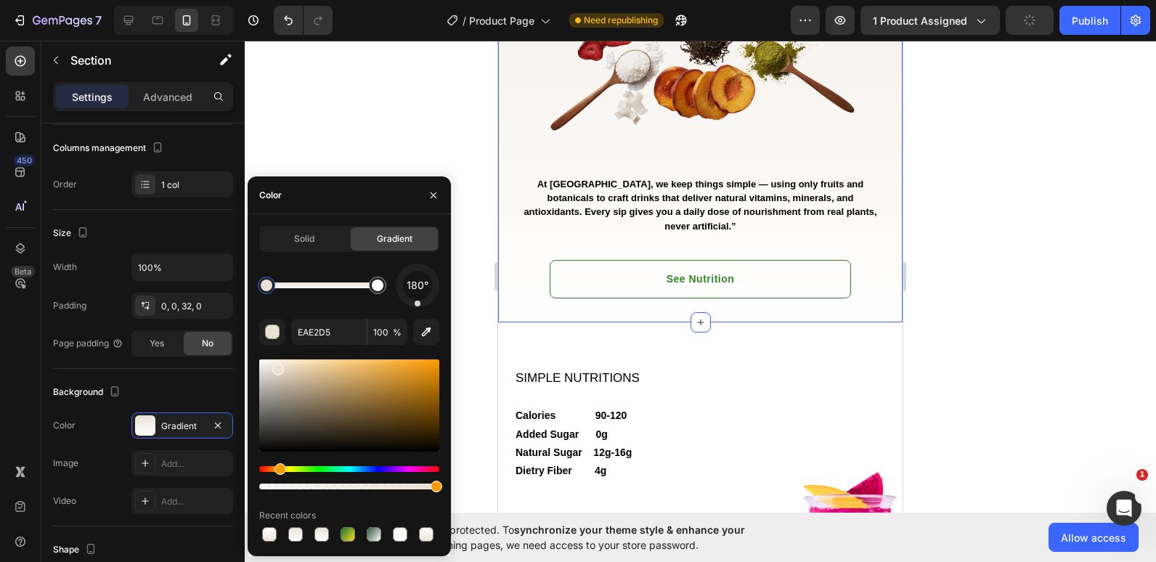
click at [412, 306] on div at bounding box center [418, 286] width 44 height 44
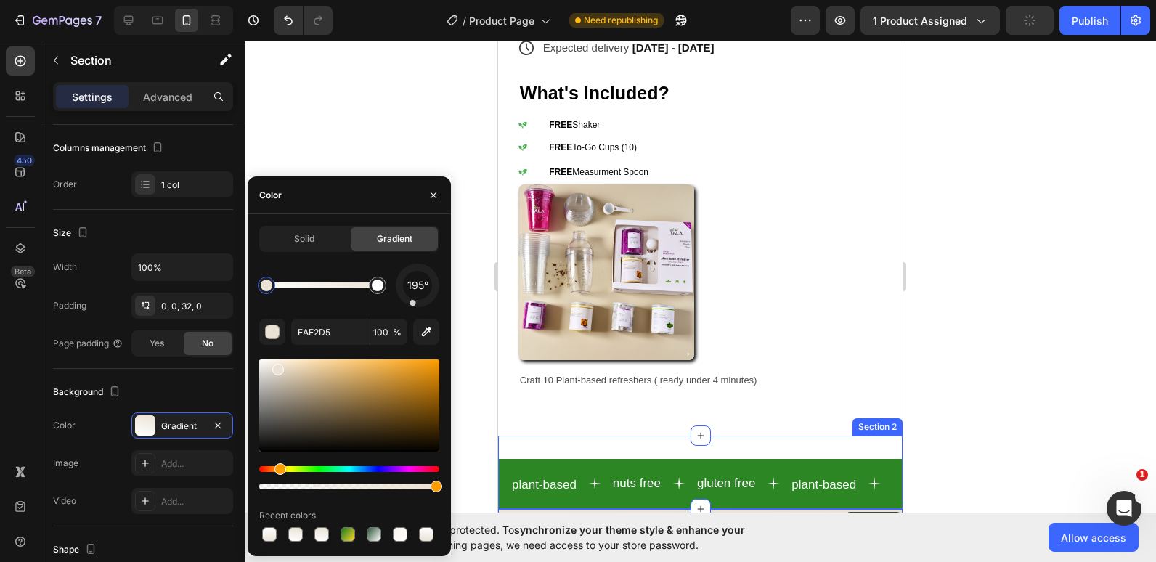
scroll to position [1179, 0]
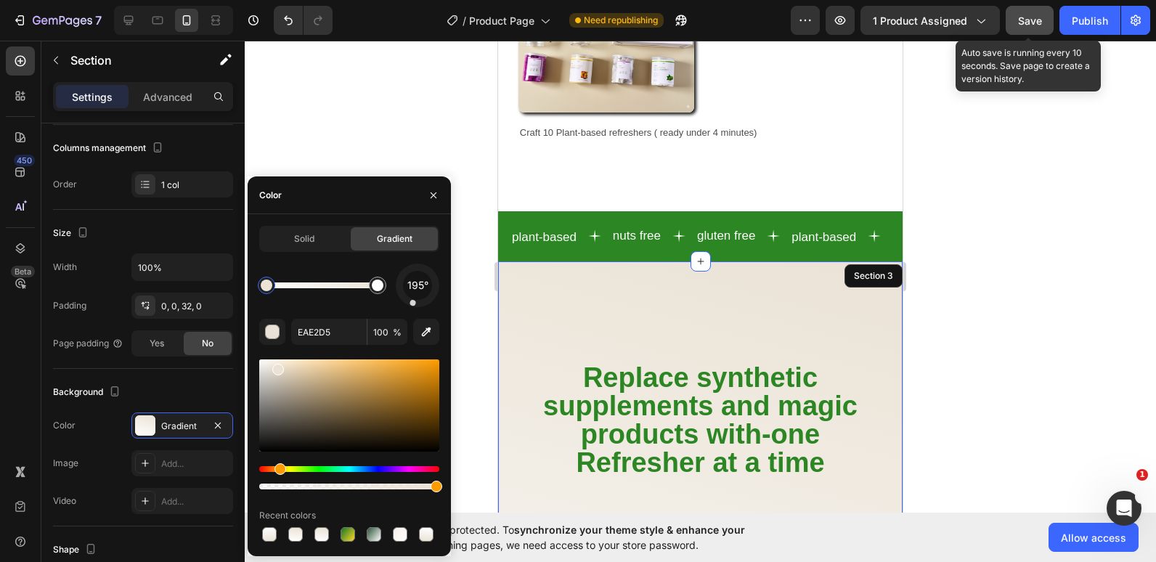
click at [1027, 22] on span "Save" at bounding box center [1030, 21] width 24 height 12
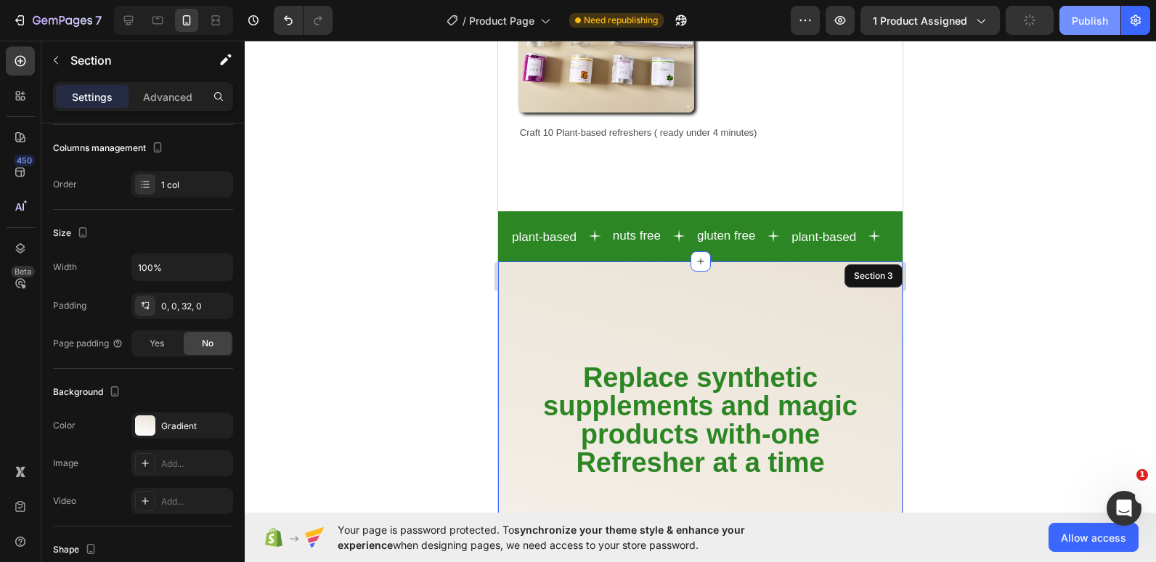
click at [1086, 20] on div "Publish" at bounding box center [1090, 20] width 36 height 15
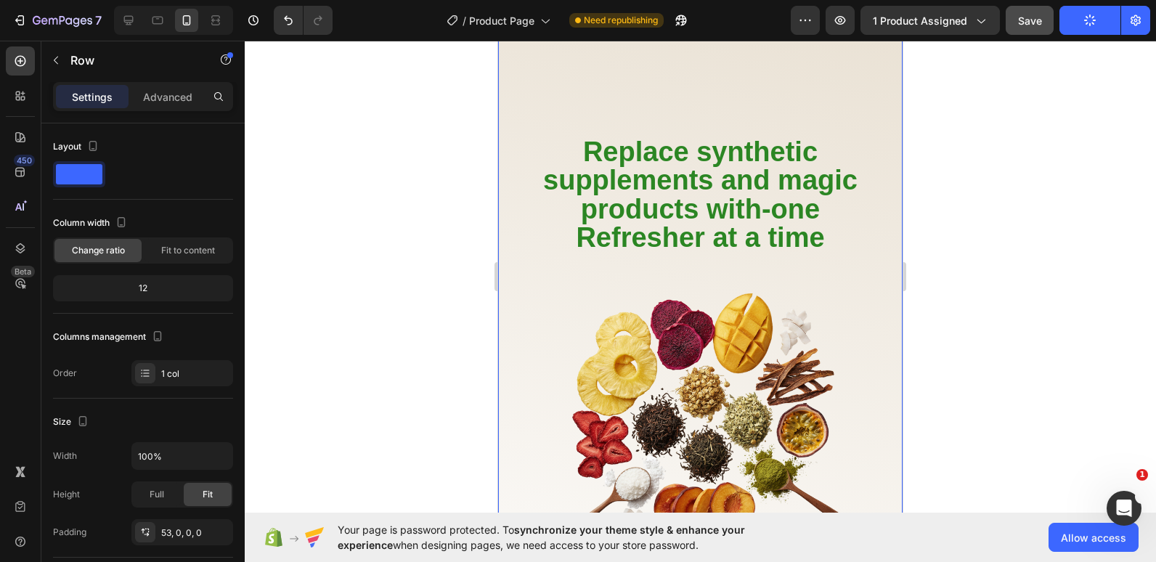
scroll to position [1347, 0]
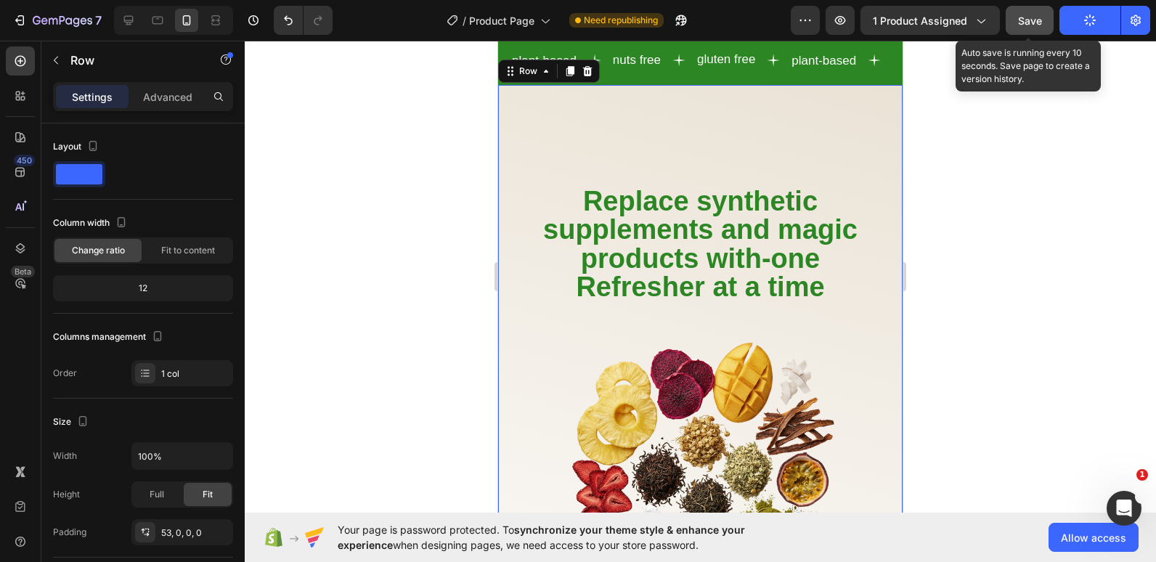
click at [1029, 23] on span "Save" at bounding box center [1030, 21] width 24 height 12
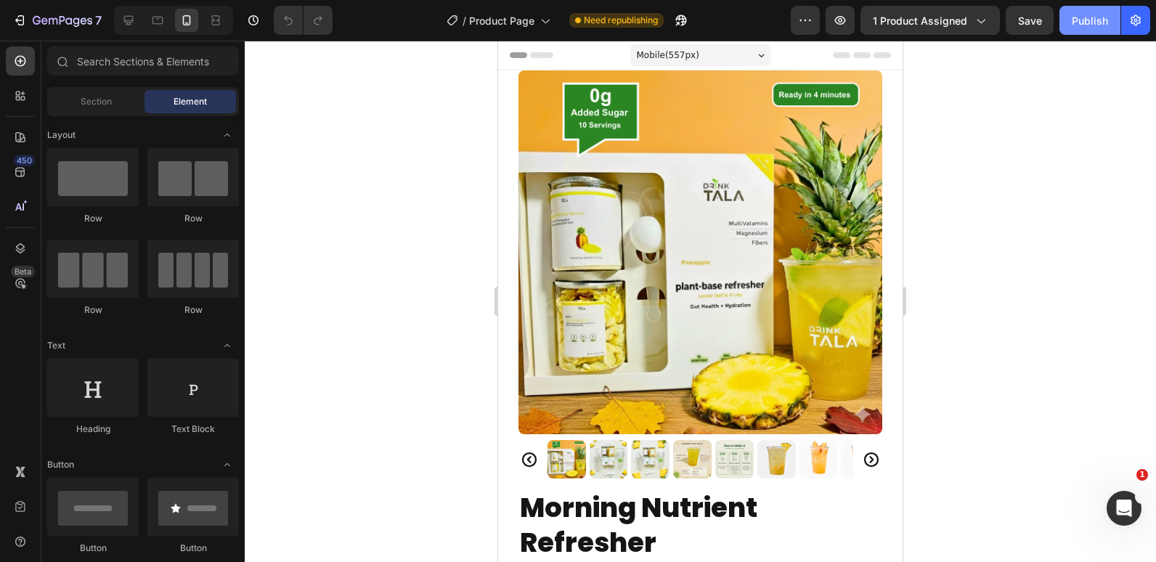
click at [1110, 21] on button "Publish" at bounding box center [1089, 20] width 61 height 29
